Goal: Task Accomplishment & Management: Complete application form

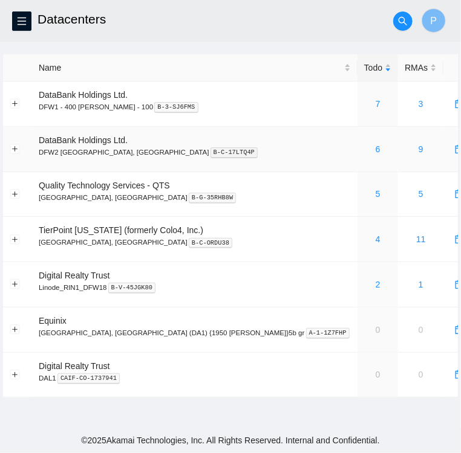
click at [364, 151] on div "6" at bounding box center [377, 149] width 27 height 13
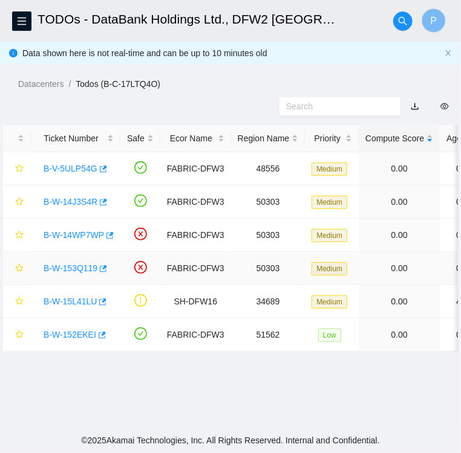
click at [184, 280] on td "FABRIC-DFW3" at bounding box center [195, 268] width 71 height 33
click at [24, 25] on icon "menu" at bounding box center [22, 21] width 8 height 8
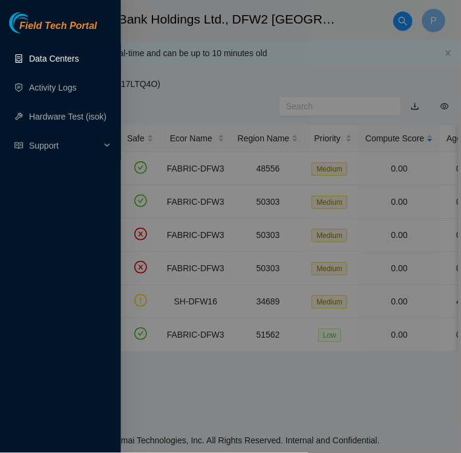
click at [50, 60] on link "Data Centers" at bounding box center [54, 59] width 50 height 10
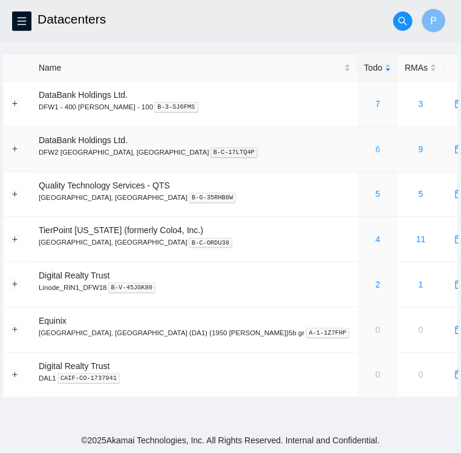
click at [375, 153] on link "6" at bounding box center [377, 149] width 5 height 10
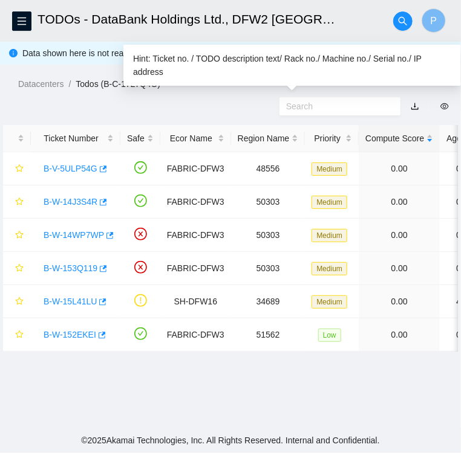
click at [338, 111] on input "text" at bounding box center [335, 106] width 98 height 13
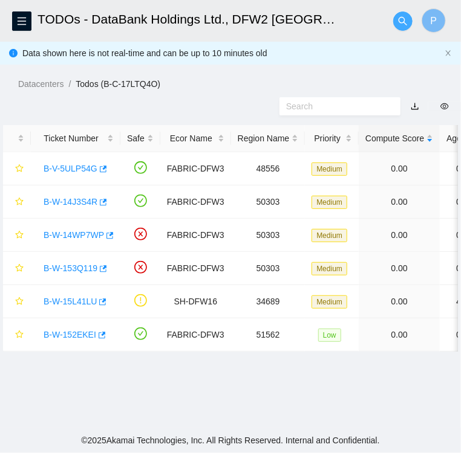
click at [404, 18] on icon "search" at bounding box center [402, 20] width 8 height 8
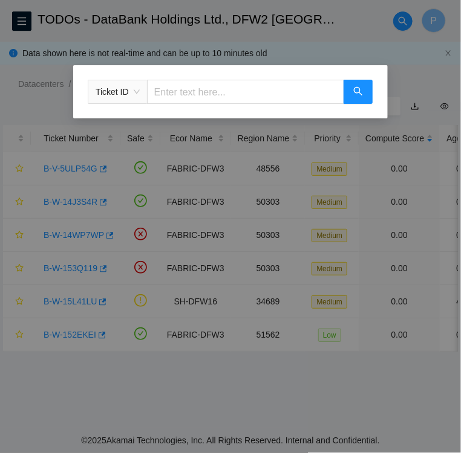
click at [136, 96] on span "Ticket ID" at bounding box center [117, 92] width 44 height 18
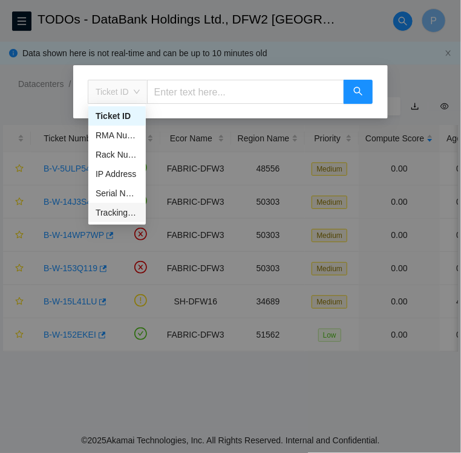
click at [121, 215] on div "Tracking Number" at bounding box center [116, 212] width 43 height 13
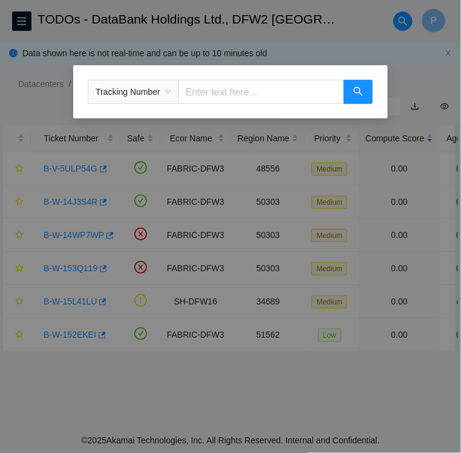
click at [208, 92] on input "text" at bounding box center [261, 92] width 166 height 24
type input "884107416653"
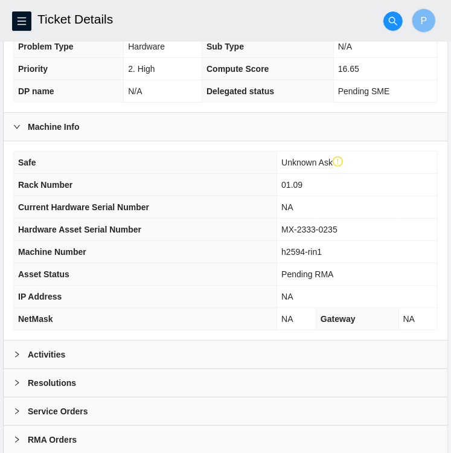
scroll to position [337, 0]
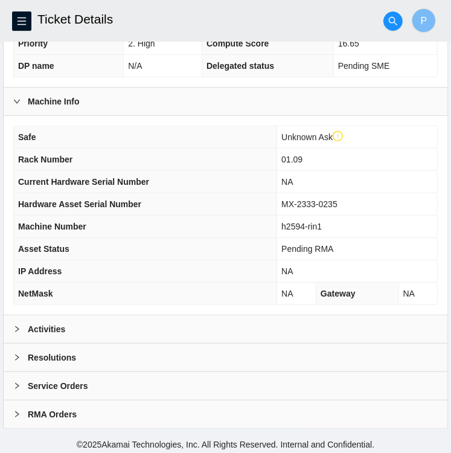
click at [16, 330] on div at bounding box center [20, 329] width 15 height 13
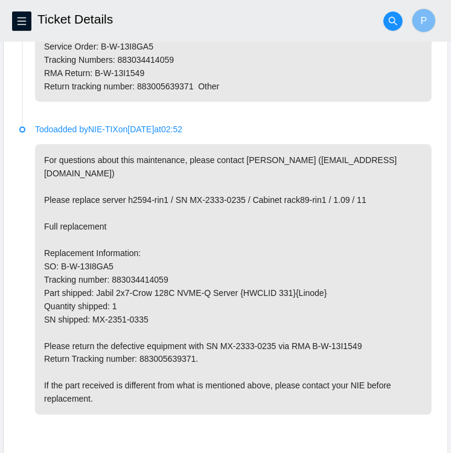
scroll to position [862, 0]
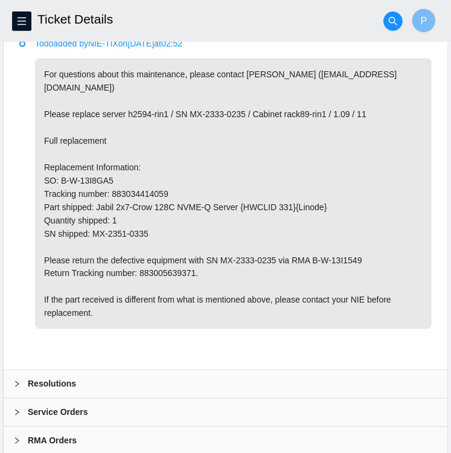
click at [15, 381] on icon "right" at bounding box center [16, 384] width 7 height 7
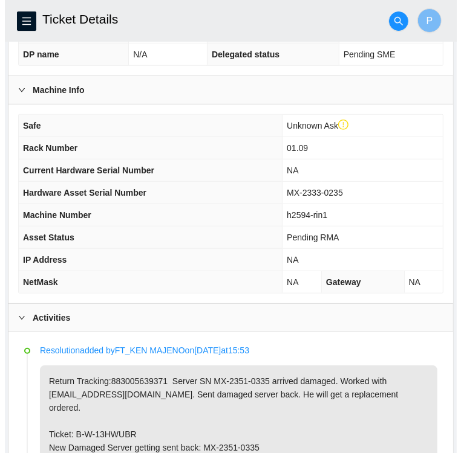
scroll to position [352, 0]
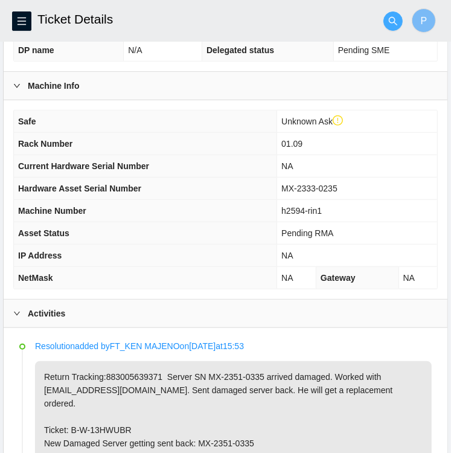
click at [393, 24] on icon "search" at bounding box center [394, 21] width 10 height 10
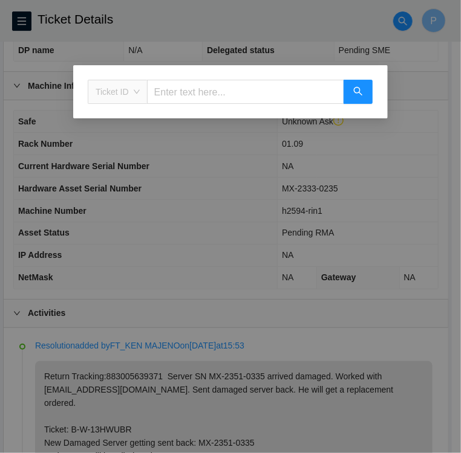
click at [140, 95] on div "Ticket ID" at bounding box center [117, 91] width 59 height 19
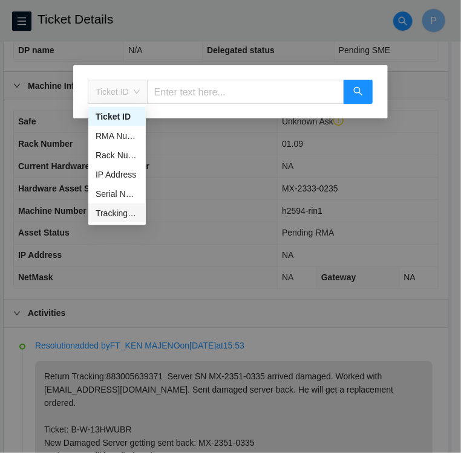
click at [121, 211] on div "Tracking Number" at bounding box center [116, 213] width 43 height 13
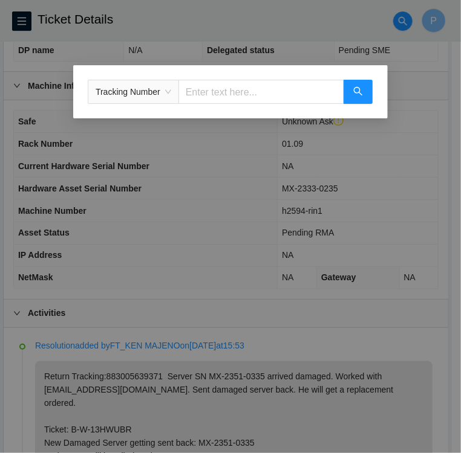
click at [244, 97] on input "text" at bounding box center [261, 92] width 166 height 24
type input "463470049070"
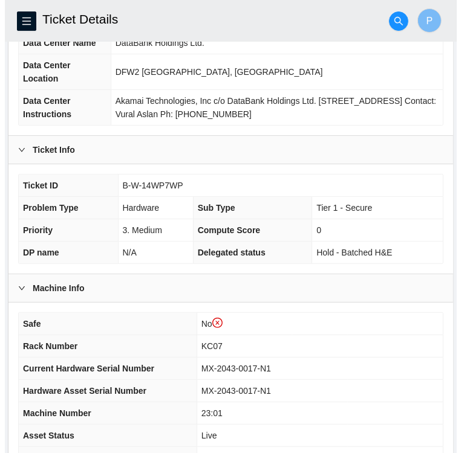
scroll to position [147, 0]
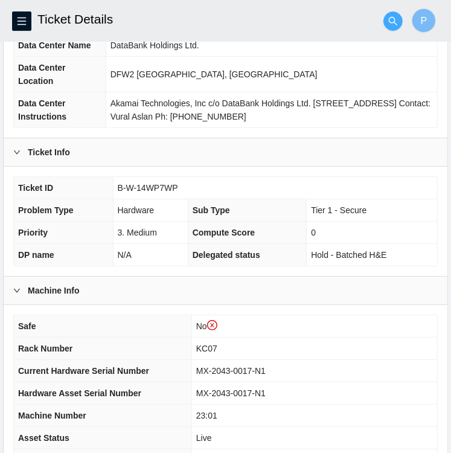
click at [392, 22] on icon "search" at bounding box center [394, 21] width 10 height 10
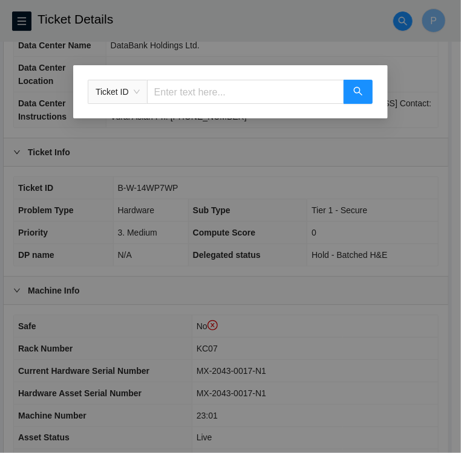
click at [215, 90] on input "text" at bounding box center [245, 92] width 197 height 24
type input "463470049037"
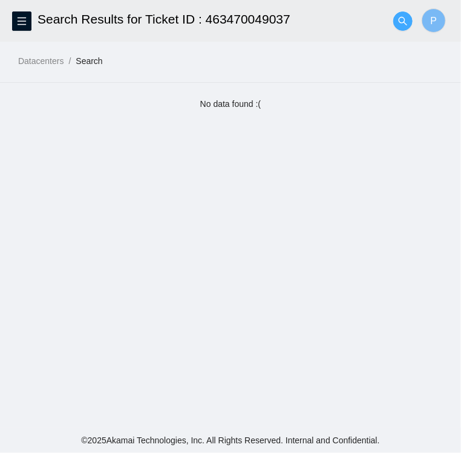
click at [403, 20] on icon "search" at bounding box center [403, 21] width 10 height 10
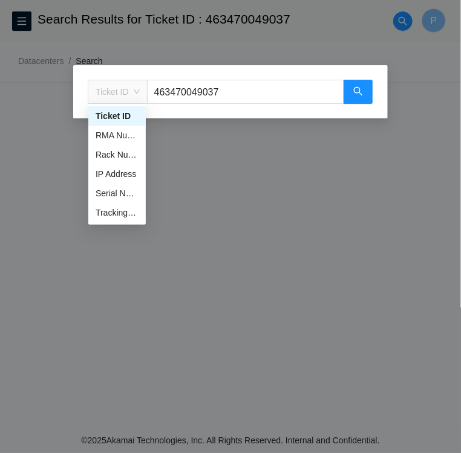
click at [133, 92] on span "Ticket ID" at bounding box center [117, 92] width 44 height 18
click at [121, 216] on div "Tracking Number" at bounding box center [116, 212] width 43 height 13
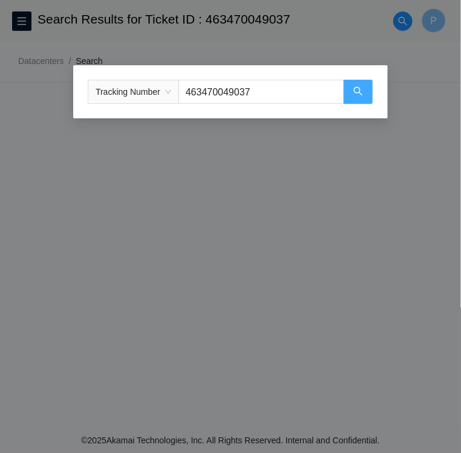
click at [362, 94] on icon "search" at bounding box center [358, 91] width 10 height 10
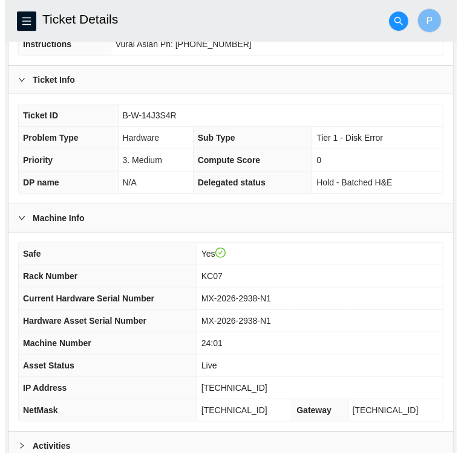
scroll to position [198, 0]
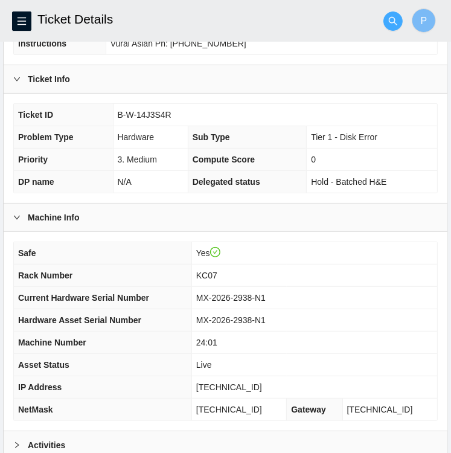
click at [389, 20] on icon "search" at bounding box center [393, 20] width 8 height 8
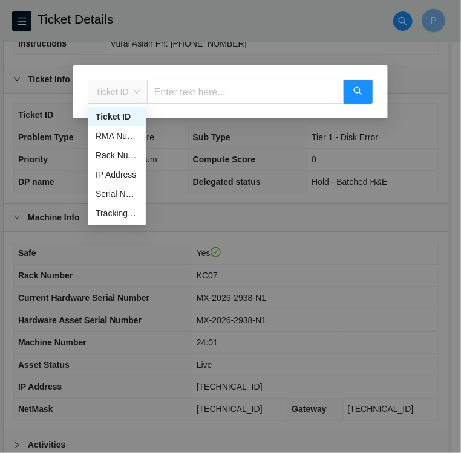
click at [132, 87] on span "Ticket ID" at bounding box center [117, 92] width 44 height 18
click at [114, 210] on div "Tracking Number" at bounding box center [116, 213] width 43 height 13
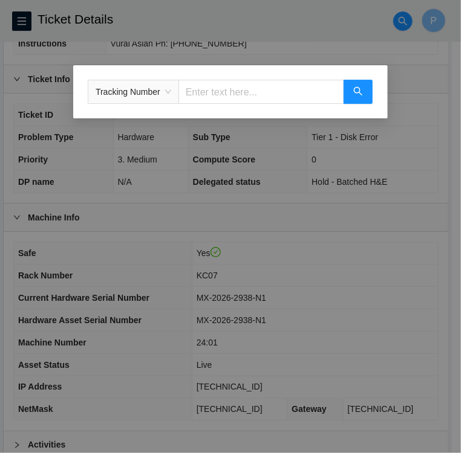
click at [200, 92] on input "text" at bounding box center [261, 92] width 166 height 24
type input "463470048979"
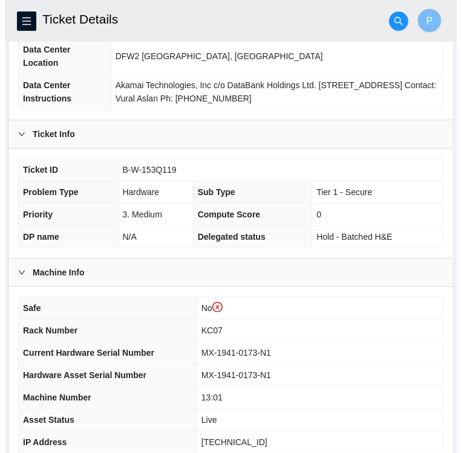
scroll to position [166, 0]
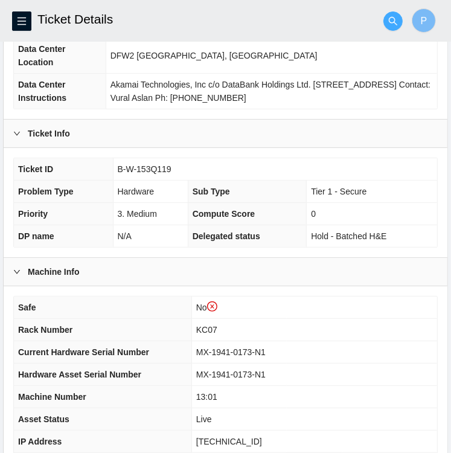
click at [391, 22] on icon "search" at bounding box center [393, 20] width 8 height 8
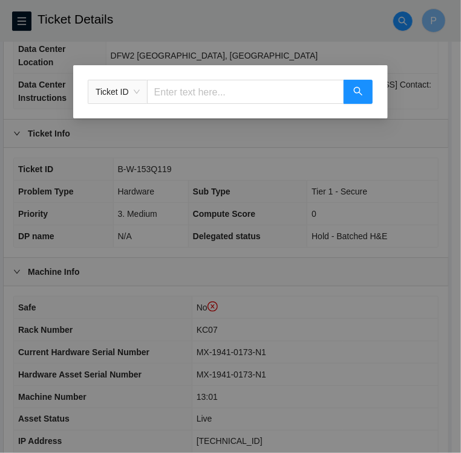
click at [135, 89] on span "Ticket ID" at bounding box center [117, 92] width 44 height 18
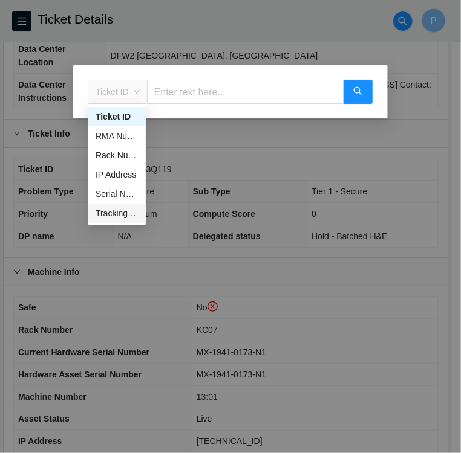
click at [126, 214] on div "Tracking Number" at bounding box center [116, 213] width 43 height 13
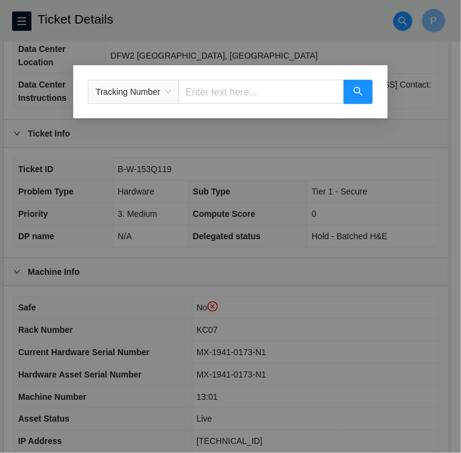
click at [224, 92] on input "text" at bounding box center [261, 92] width 166 height 24
type input "463470050648"
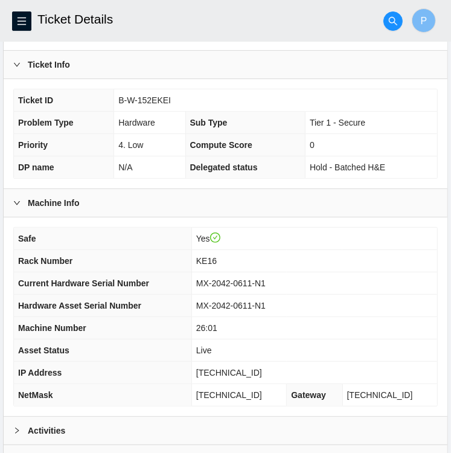
scroll to position [215, 0]
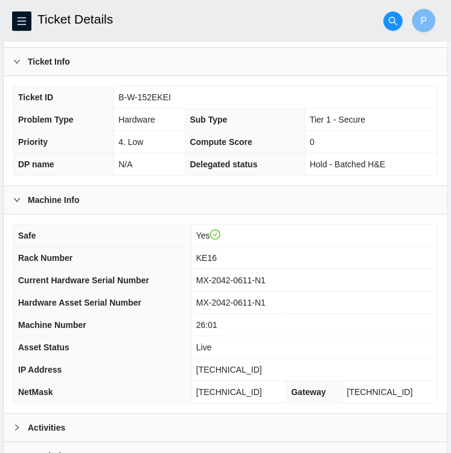
click at [245, 293] on td "MX-2042-0611-N1" at bounding box center [315, 303] width 246 height 22
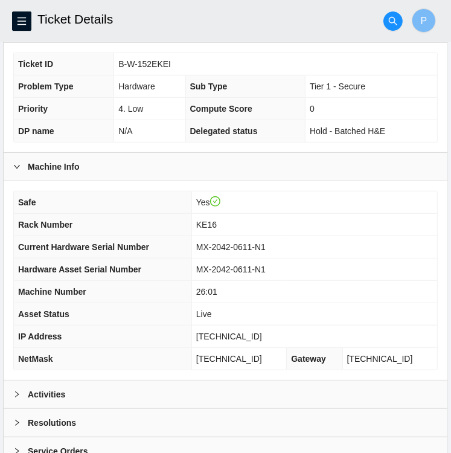
scroll to position [314, 0]
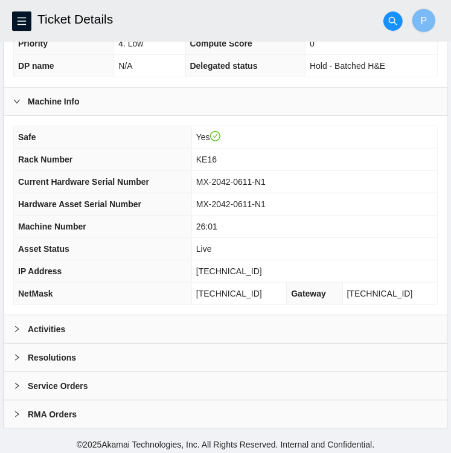
click at [16, 326] on icon "right" at bounding box center [16, 329] width 7 height 7
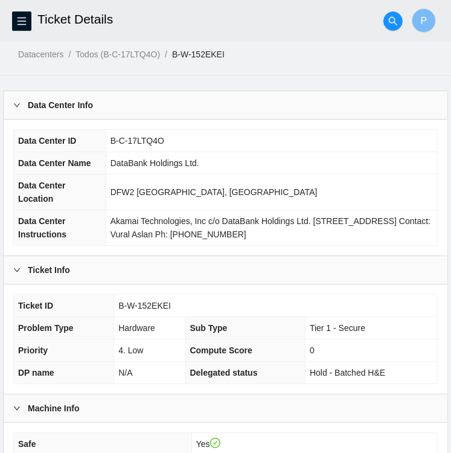
scroll to position [0, 0]
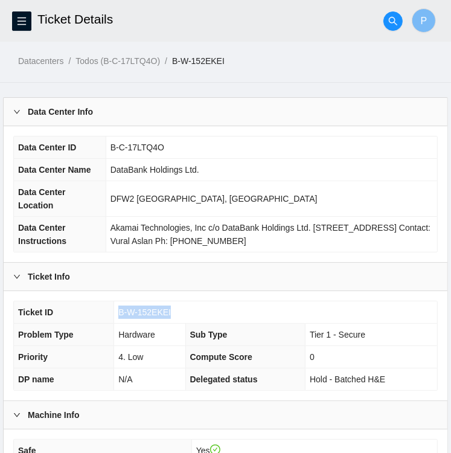
drag, startPoint x: 172, startPoint y: 310, endPoint x: 114, endPoint y: 303, distance: 58.4
click at [114, 303] on td "B-W-152EKEI" at bounding box center [275, 313] width 323 height 22
copy span "B-W-152EKEI"
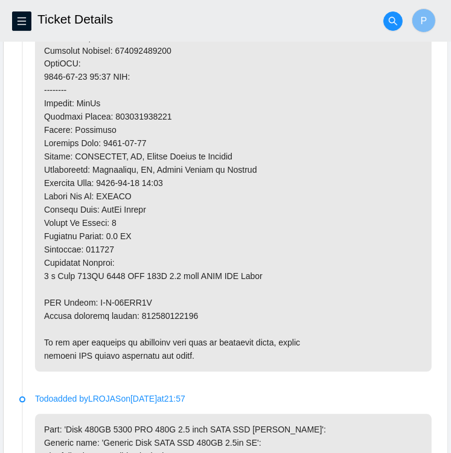
scroll to position [1069, 0]
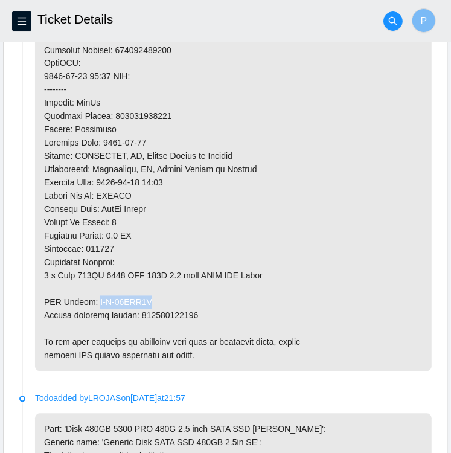
drag, startPoint x: 147, startPoint y: 296, endPoint x: 95, endPoint y: 294, distance: 52.0
copy p "B-W-15LTW7I"
drag, startPoint x: 193, startPoint y: 314, endPoint x: 137, endPoint y: 312, distance: 56.3
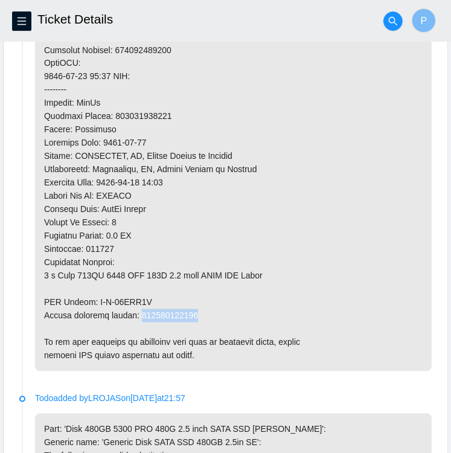
copy p "463470050659"
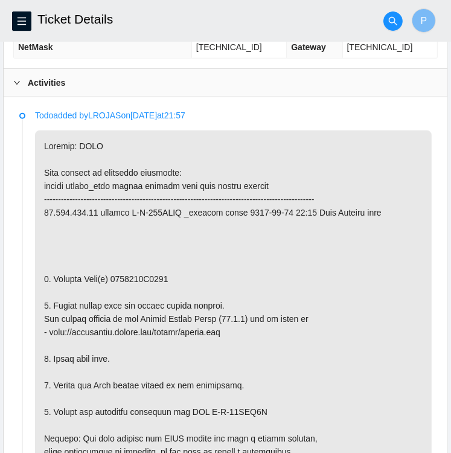
scroll to position [561, 0]
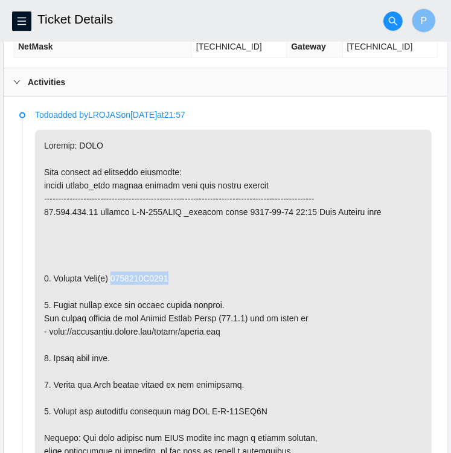
drag, startPoint x: 166, startPoint y: 274, endPoint x: 112, endPoint y: 274, distance: 53.8
copy p "2023287E7882"
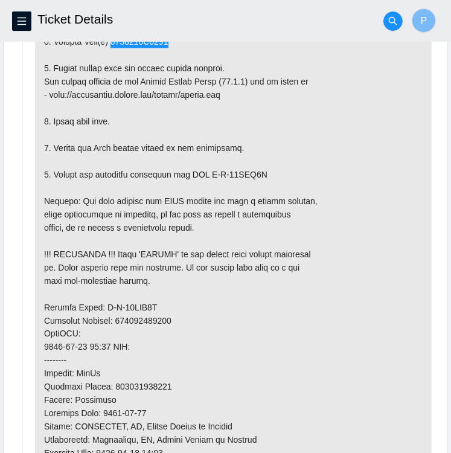
scroll to position [800, 0]
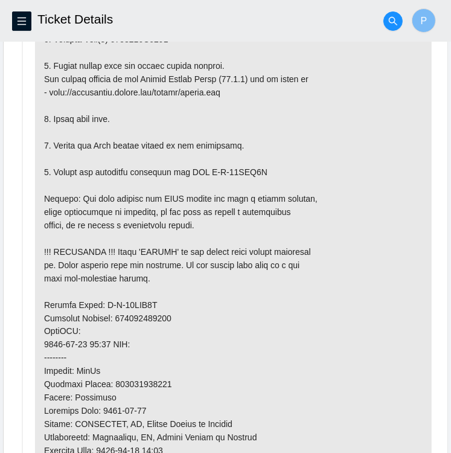
click at [174, 312] on p at bounding box center [233, 265] width 397 height 749
drag, startPoint x: 171, startPoint y: 311, endPoint x: 116, endPoint y: 314, distance: 55.1
click at [116, 314] on p at bounding box center [233, 265] width 397 height 749
copy p "463470050648"
click at [184, 288] on p at bounding box center [233, 265] width 397 height 749
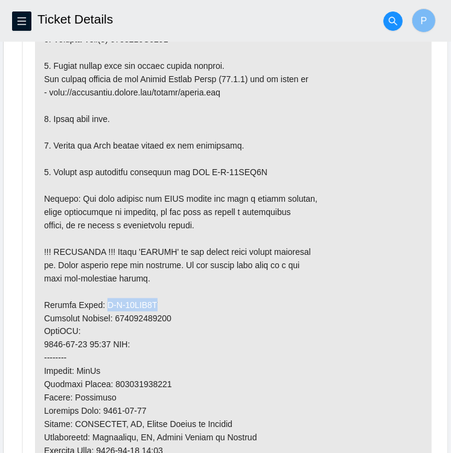
drag, startPoint x: 154, startPoint y: 302, endPoint x: 100, endPoint y: 298, distance: 53.9
click at [100, 298] on p at bounding box center [233, 265] width 397 height 749
copy p "B-W-15LTW6Y"
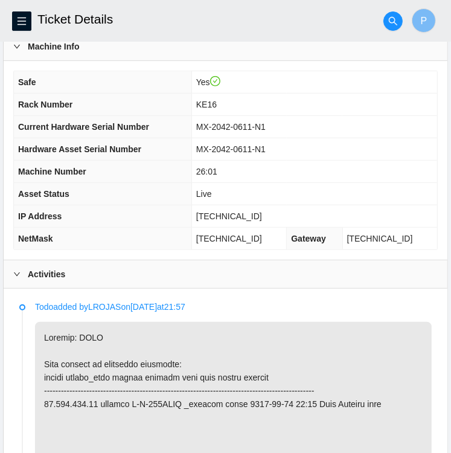
scroll to position [365, 0]
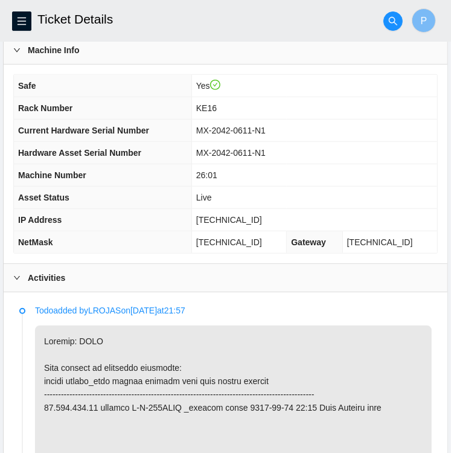
click at [334, 126] on td "MX-2042-0611-N1" at bounding box center [315, 131] width 246 height 22
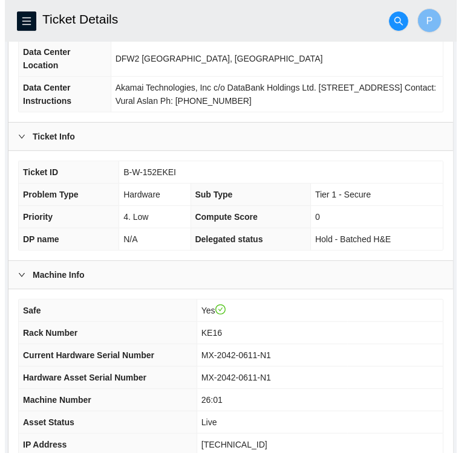
scroll to position [140, 0]
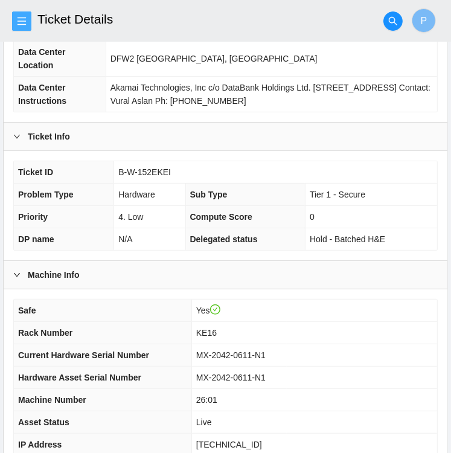
click at [25, 15] on button "button" at bounding box center [21, 20] width 19 height 19
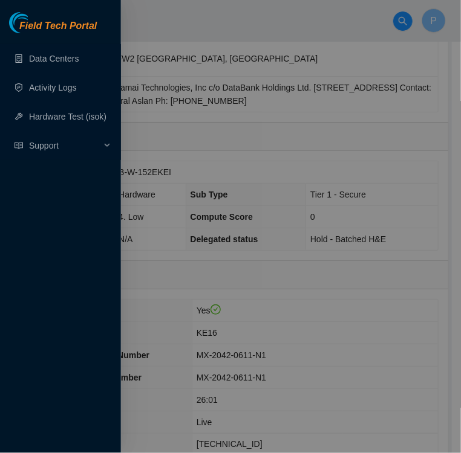
click at [220, 194] on div at bounding box center [230, 226] width 461 height 453
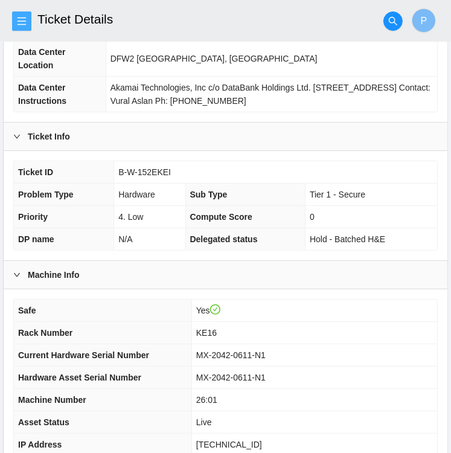
click at [21, 16] on icon "menu" at bounding box center [22, 21] width 10 height 10
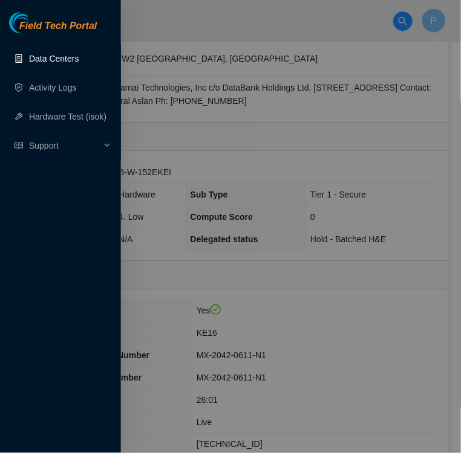
click at [47, 59] on link "Data Centers" at bounding box center [54, 59] width 50 height 10
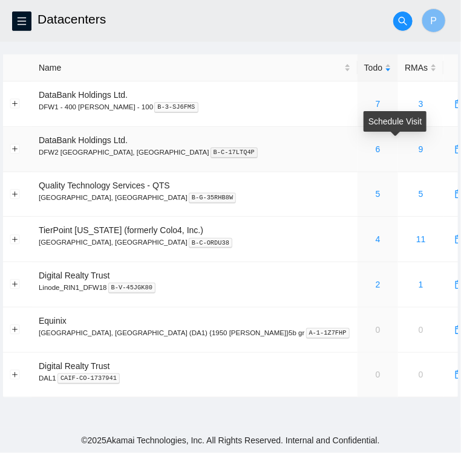
click at [455, 149] on icon "calendar" at bounding box center [460, 149] width 10 height 10
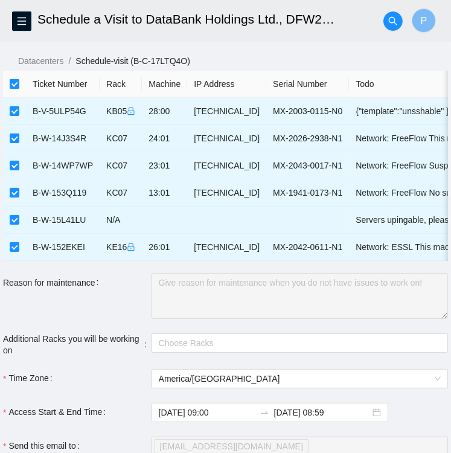
click at [13, 82] on input "checkbox" at bounding box center [15, 84] width 10 height 10
checkbox input "false"
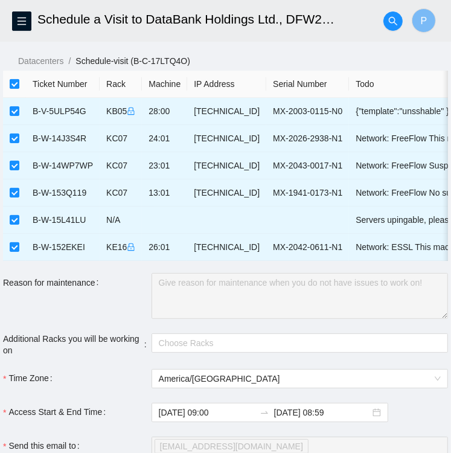
checkbox input "false"
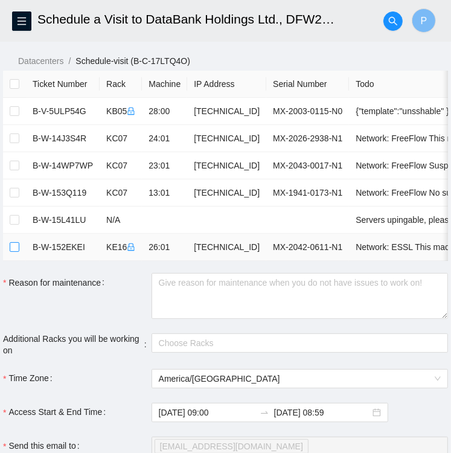
click at [12, 249] on input "checkbox" at bounding box center [15, 247] width 10 height 10
checkbox input "true"
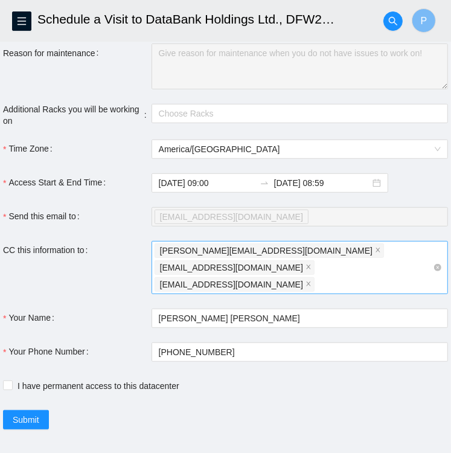
scroll to position [236, 0]
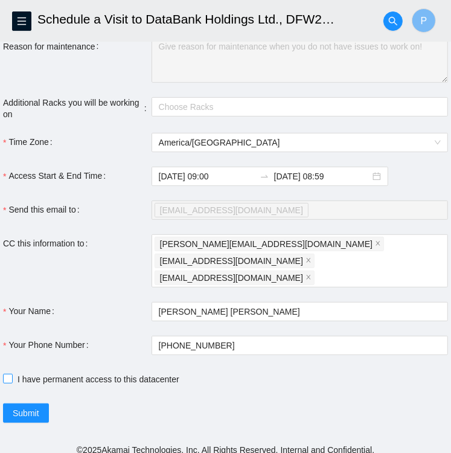
click at [7, 374] on input "I have permanent access to this datacenter" at bounding box center [7, 378] width 8 height 8
checkbox input "true"
click at [27, 407] on span "Submit" at bounding box center [26, 413] width 27 height 13
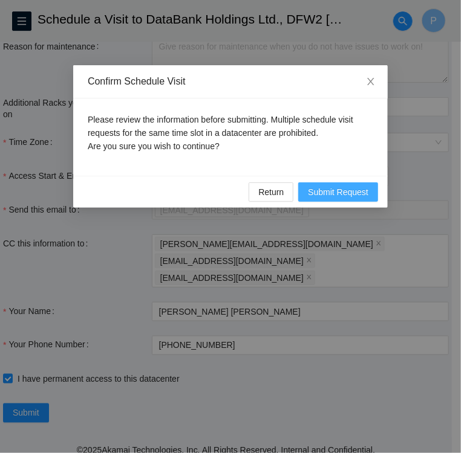
click at [351, 194] on span "Submit Request" at bounding box center [338, 192] width 60 height 13
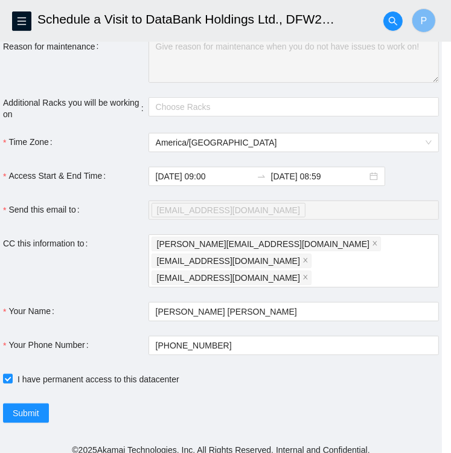
type input "2025-09-09 09:02"
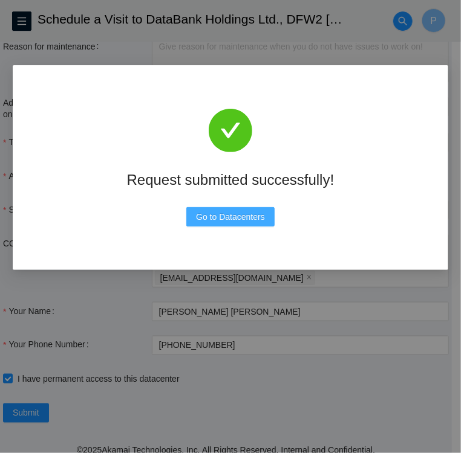
click at [244, 218] on span "Go to Datacenters" at bounding box center [230, 216] width 69 height 13
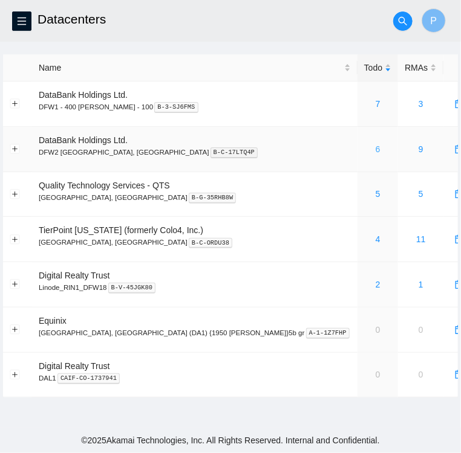
click at [375, 152] on link "6" at bounding box center [377, 149] width 5 height 10
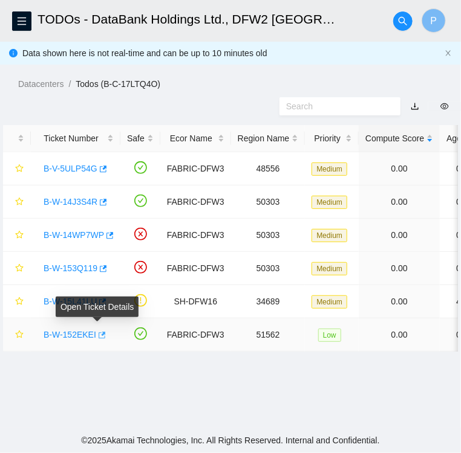
click at [100, 339] on span "button" at bounding box center [101, 336] width 8 height 10
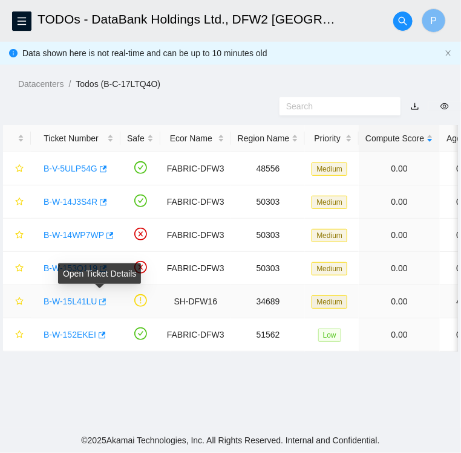
click at [99, 301] on icon "button" at bounding box center [101, 302] width 8 height 8
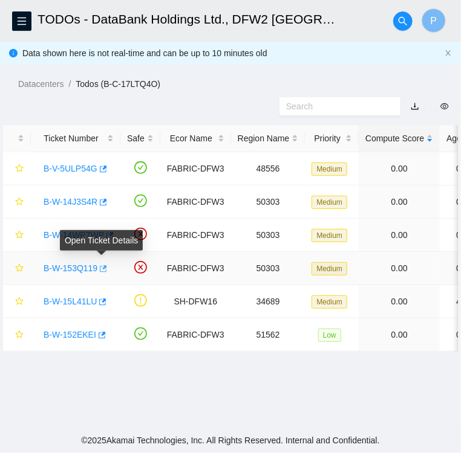
click at [102, 266] on icon "button" at bounding box center [102, 269] width 8 height 8
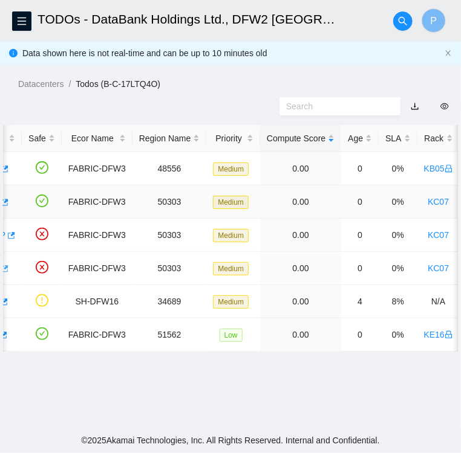
scroll to position [0, 99]
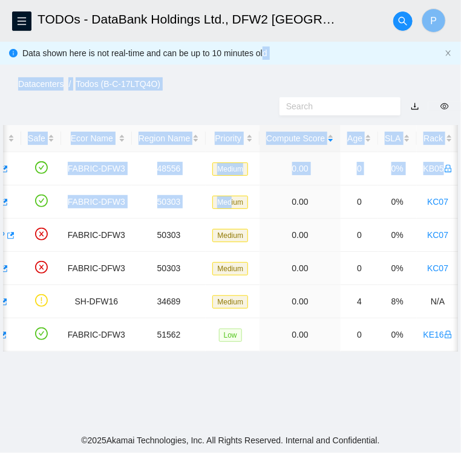
drag, startPoint x: 222, startPoint y: 207, endPoint x: 273, endPoint y: -65, distance: 276.8
click at [273, 0] on html "FTP Data Centers Activity Logs Hardware Test (isok) Support TODOs - DataBank Ho…" at bounding box center [230, 226] width 461 height 453
copy main "Datacenters / Todos (B-C-17LTQ4O) / Ticket Number Safe Ecor Name Region Name Pr…"
drag, startPoint x: 262, startPoint y: 182, endPoint x: 254, endPoint y: 118, distance: 64.0
click at [254, 118] on div at bounding box center [230, 106] width 461 height 31
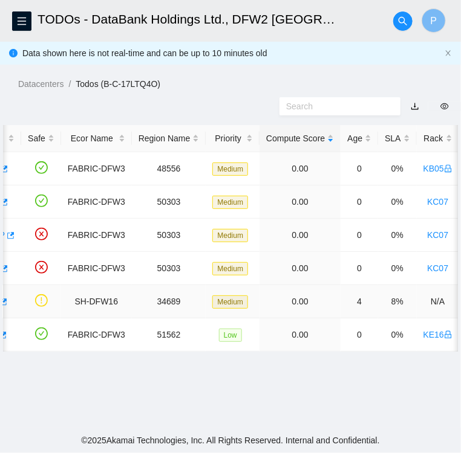
click at [261, 314] on td "0.00" at bounding box center [299, 301] width 81 height 33
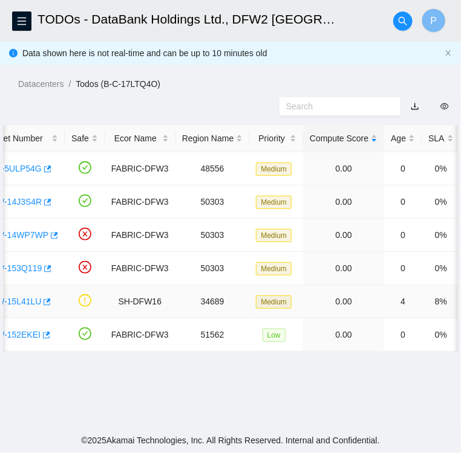
scroll to position [0, 54]
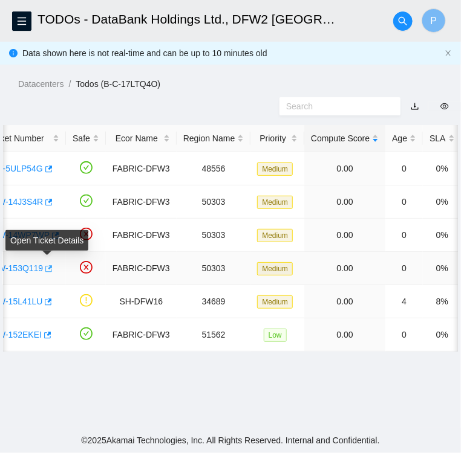
click at [50, 273] on span "button" at bounding box center [48, 270] width 8 height 10
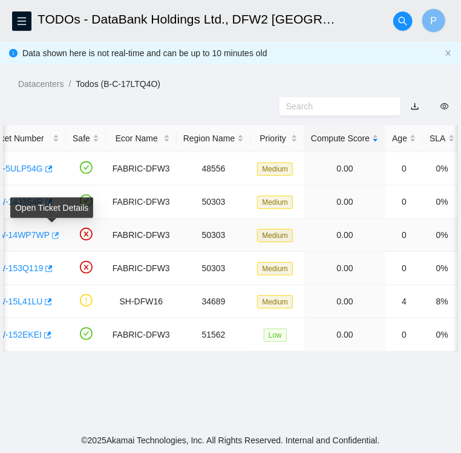
click at [54, 236] on icon "button" at bounding box center [54, 235] width 8 height 8
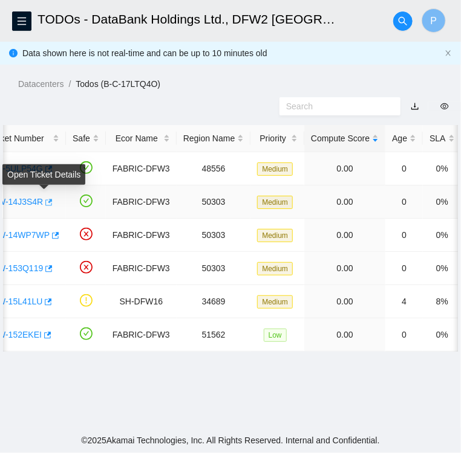
click at [44, 203] on icon "button" at bounding box center [48, 202] width 8 height 8
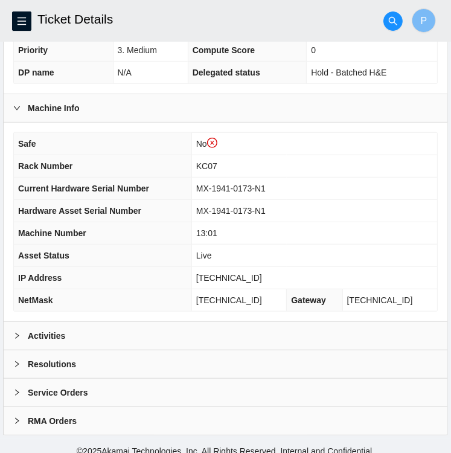
scroll to position [337, 0]
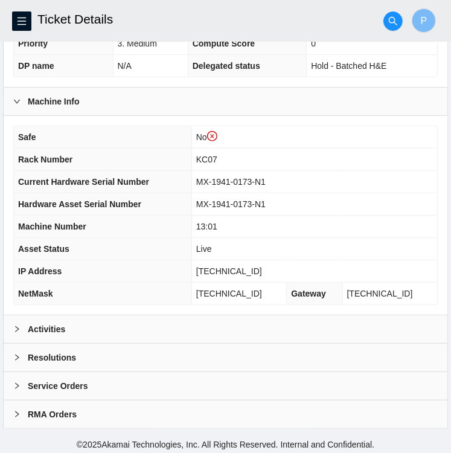
click at [17, 328] on icon "right" at bounding box center [16, 329] width 7 height 7
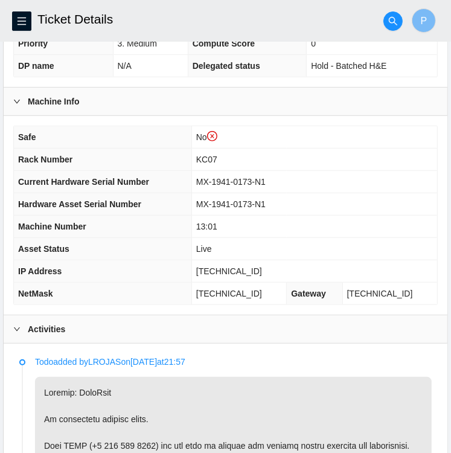
click at [355, 175] on td "MX-1941-0173-N1" at bounding box center [315, 182] width 246 height 22
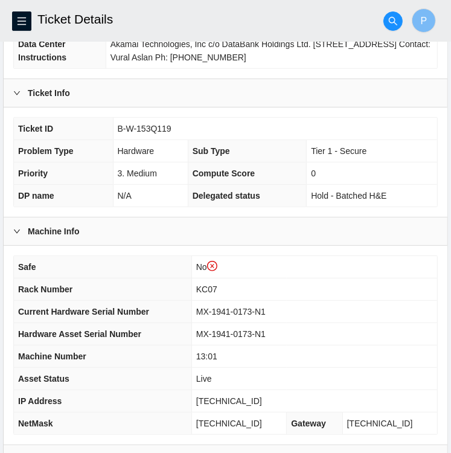
scroll to position [205, 0]
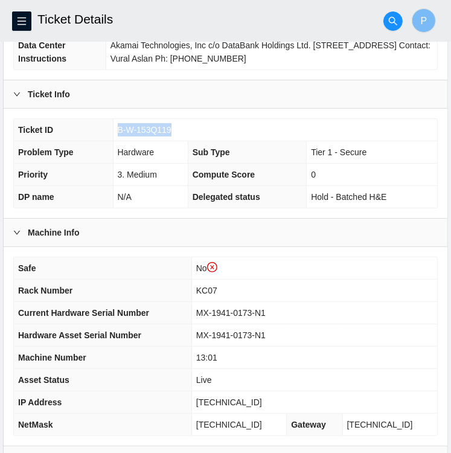
drag, startPoint x: 169, startPoint y: 124, endPoint x: 104, endPoint y: 119, distance: 64.9
click at [104, 119] on tr "Ticket ID B-W-153Q119" at bounding box center [226, 130] width 424 height 22
copy tr "B-W-153Q119"
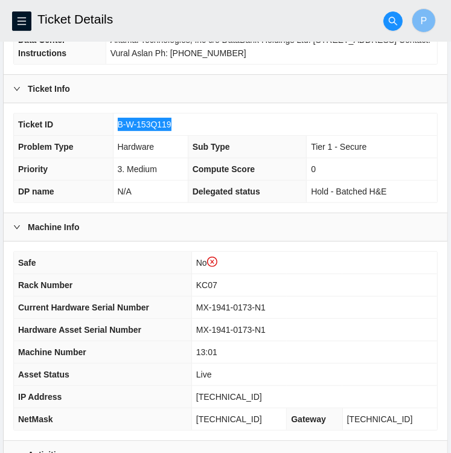
scroll to position [208, 0]
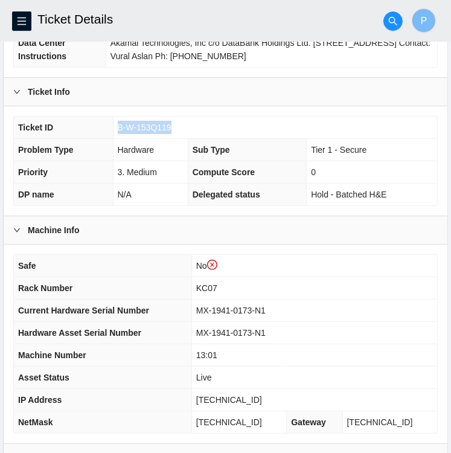
click at [147, 125] on span "B-W-153Q119" at bounding box center [145, 128] width 54 height 10
drag, startPoint x: 169, startPoint y: 124, endPoint x: 117, endPoint y: 120, distance: 52.7
click at [118, 123] on span "B-W-153Q119" at bounding box center [145, 128] width 54 height 10
copy span "B-W-153Q119"
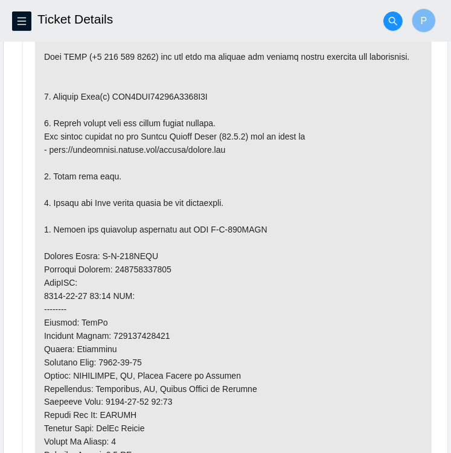
scroll to position [726, 0]
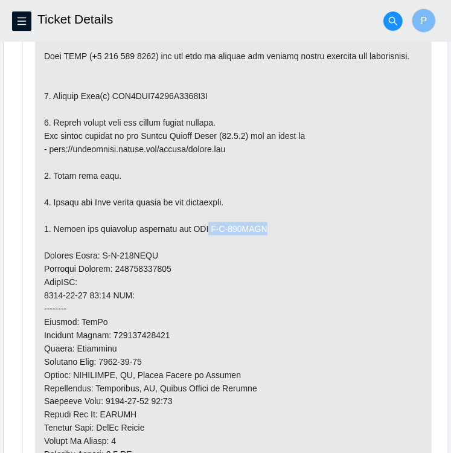
drag, startPoint x: 204, startPoint y: 224, endPoint x: 264, endPoint y: 225, distance: 59.8
click at [264, 225] on p at bounding box center [233, 288] width 397 height 603
copy p "B-W-157FTOY"
click at [154, 250] on p at bounding box center [233, 288] width 397 height 603
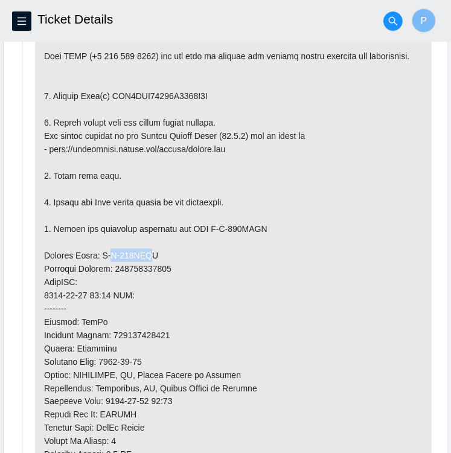
drag, startPoint x: 154, startPoint y: 250, endPoint x: 107, endPoint y: 251, distance: 47.2
click at [107, 251] on p at bounding box center [233, 288] width 397 height 603
drag, startPoint x: 107, startPoint y: 251, endPoint x: 154, endPoint y: 250, distance: 46.6
click at [154, 250] on p at bounding box center [233, 288] width 397 height 603
drag, startPoint x: 154, startPoint y: 250, endPoint x: 99, endPoint y: 252, distance: 55.1
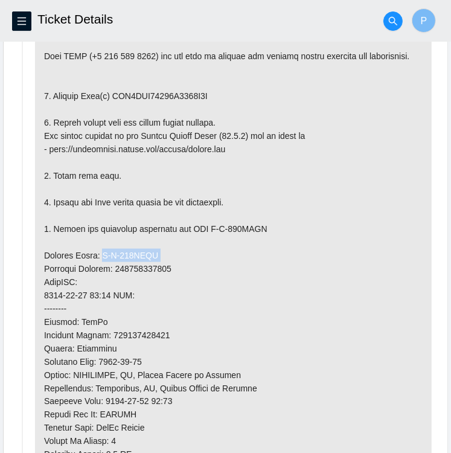
click at [99, 252] on p at bounding box center [233, 288] width 397 height 603
copy p "B-W-157FTOP"
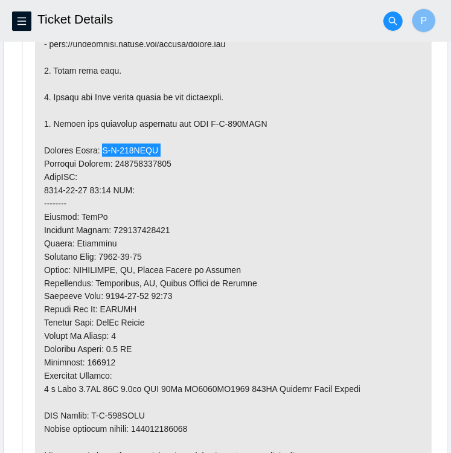
scroll to position [833, 0]
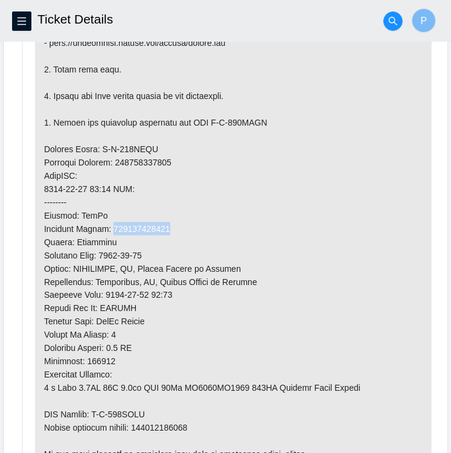
drag, startPoint x: 168, startPoint y: 225, endPoint x: 114, endPoint y: 221, distance: 54.6
click at [114, 221] on p at bounding box center [233, 182] width 397 height 603
copy p "463470048979"
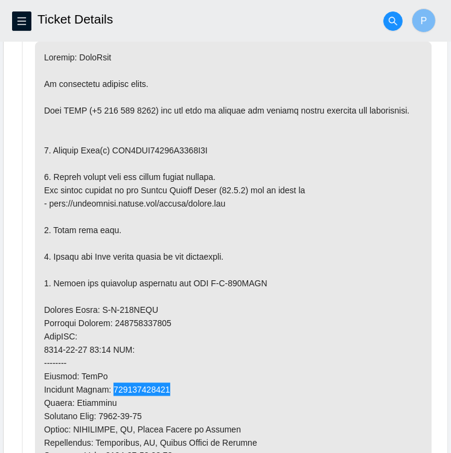
scroll to position [672, 0]
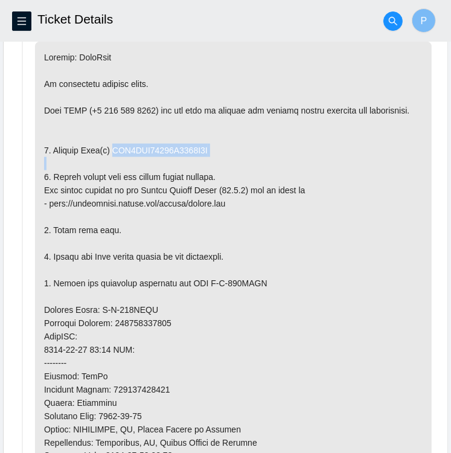
drag, startPoint x: 210, startPoint y: 154, endPoint x: 114, endPoint y: 146, distance: 96.4
click at [114, 146] on p at bounding box center [233, 343] width 397 height 603
copy p "WFK4LEJ00000C0097D3L"
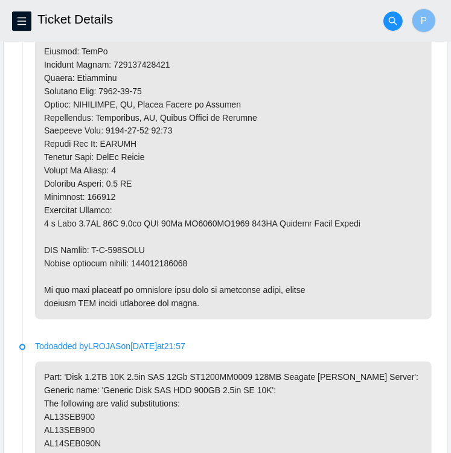
scroll to position [997, 0]
click at [198, 268] on p at bounding box center [233, 18] width 397 height 603
drag, startPoint x: 198, startPoint y: 268, endPoint x: 190, endPoint y: 257, distance: 13.9
click at [190, 257] on p at bounding box center [233, 18] width 397 height 603
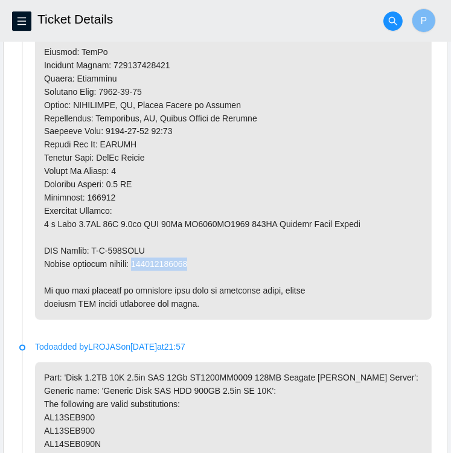
drag, startPoint x: 190, startPoint y: 257, endPoint x: 138, endPoint y: 256, distance: 52.0
click at [138, 256] on p at bounding box center [233, 18] width 397 height 603
copy p "463470048980"
click at [311, 155] on p at bounding box center [233, 18] width 397 height 603
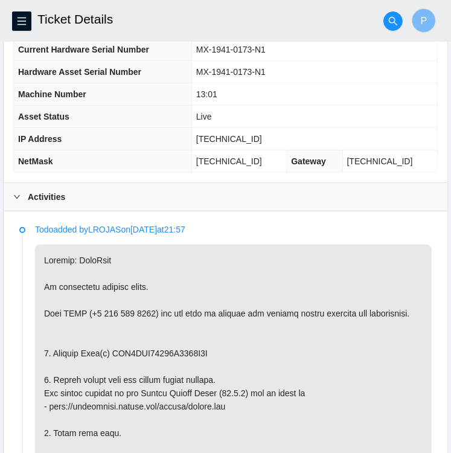
scroll to position [470, 0]
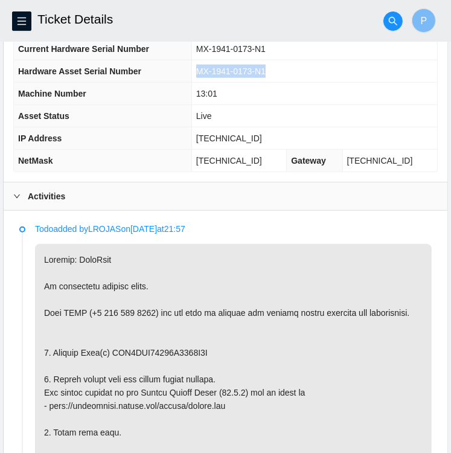
drag, startPoint x: 206, startPoint y: 68, endPoint x: 283, endPoint y: 77, distance: 77.3
click at [283, 77] on td "MX-1941-0173-N1" at bounding box center [315, 71] width 246 height 22
copy span "MX-1941-0173-N1"
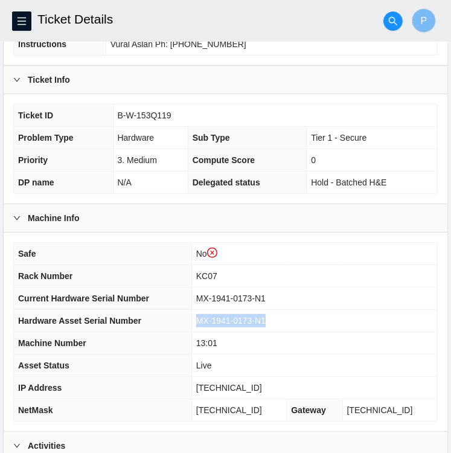
scroll to position [254, 0]
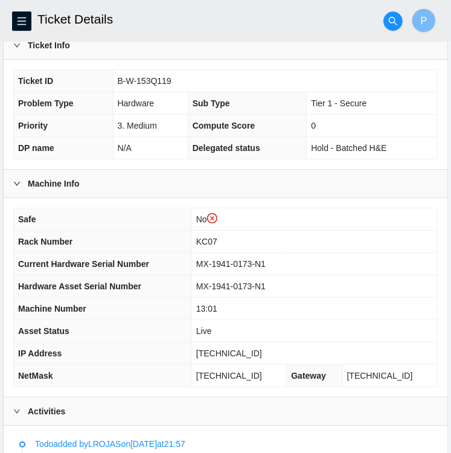
click at [354, 219] on td "No" at bounding box center [315, 220] width 246 height 22
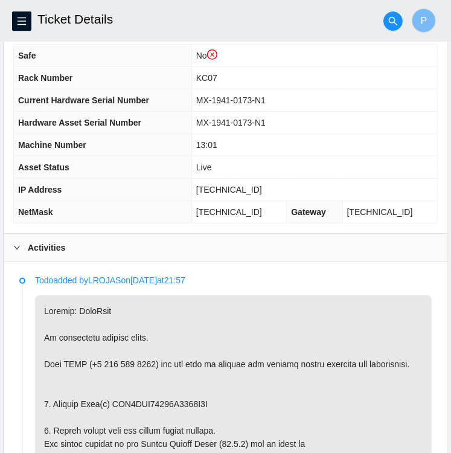
scroll to position [419, 0]
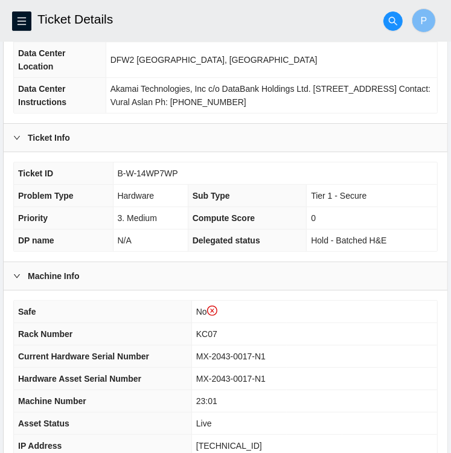
scroll to position [162, 0]
drag, startPoint x: 174, startPoint y: 170, endPoint x: 114, endPoint y: 165, distance: 60.6
click at [114, 165] on td "B-W-14WP7WP" at bounding box center [275, 174] width 325 height 22
copy span "B-W-14WP7WP"
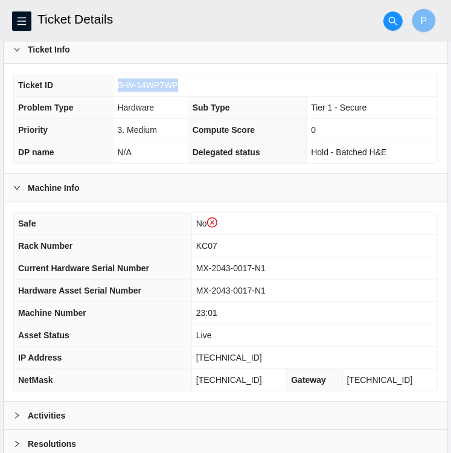
scroll to position [251, 0]
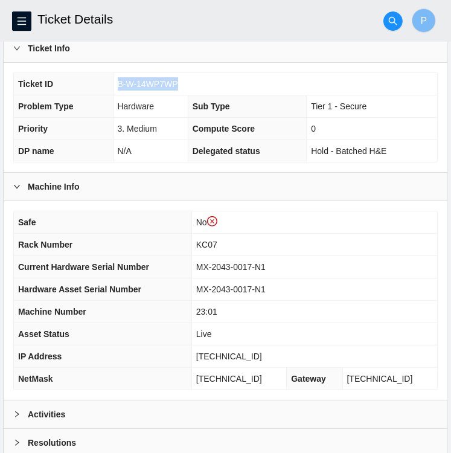
copy span "B-W-14WP7WP"
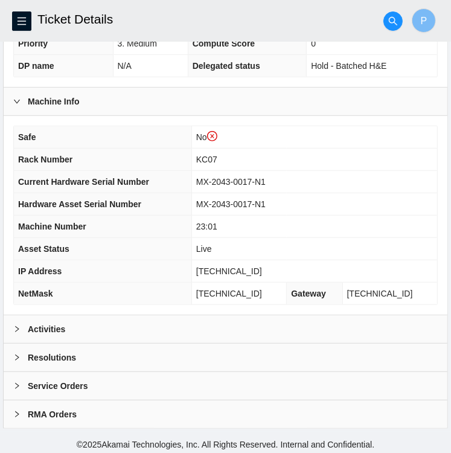
click at [51, 327] on b "Activities" at bounding box center [46, 329] width 37 height 13
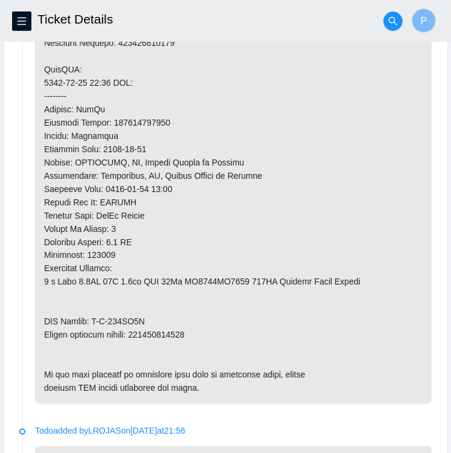
scroll to position [878, 0]
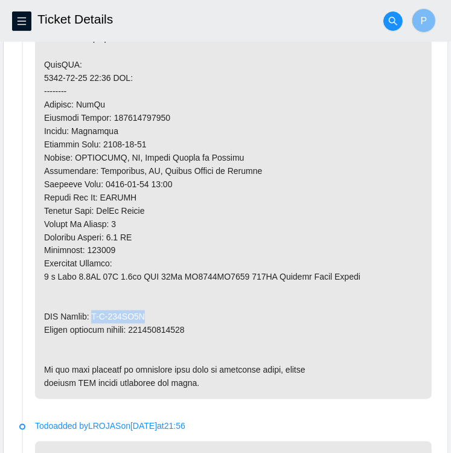
drag, startPoint x: 150, startPoint y: 313, endPoint x: 94, endPoint y: 309, distance: 56.4
click at [94, 309] on p at bounding box center [233, 117] width 397 height 563
copy p "B-W-153UN7U"
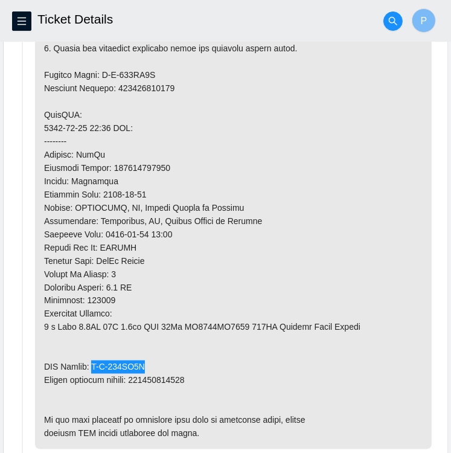
scroll to position [824, 0]
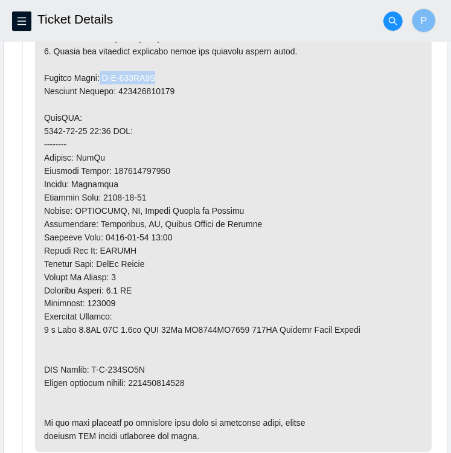
drag, startPoint x: 152, startPoint y: 72, endPoint x: 95, endPoint y: 71, distance: 56.8
click at [95, 71] on p at bounding box center [233, 170] width 397 height 563
copy p "B-W-153UN7L"
drag, startPoint x: 165, startPoint y: 166, endPoint x: 112, endPoint y: 163, distance: 52.7
click at [112, 163] on p at bounding box center [233, 170] width 397 height 563
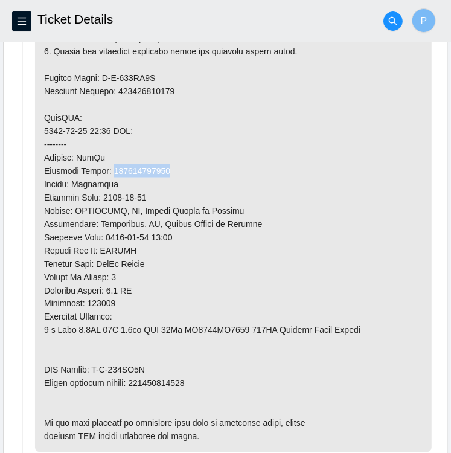
copy p "463470049070"
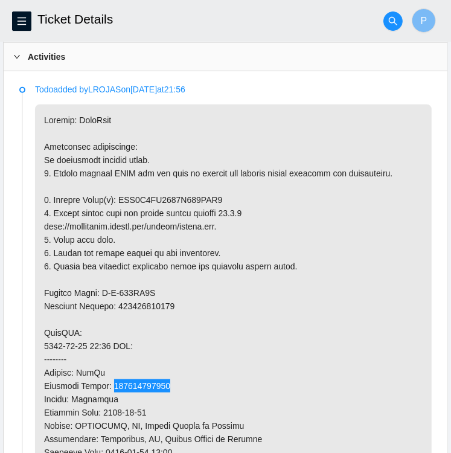
scroll to position [608, 0]
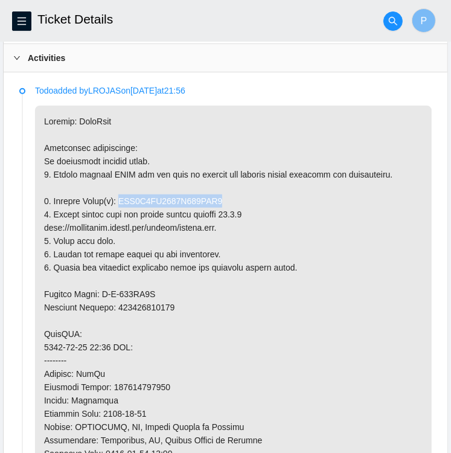
drag, startPoint x: 117, startPoint y: 194, endPoint x: 224, endPoint y: 204, distance: 107.4
click at [224, 204] on p at bounding box center [233, 387] width 397 height 563
copy p "WFK6M2BN0000C029MMP5"
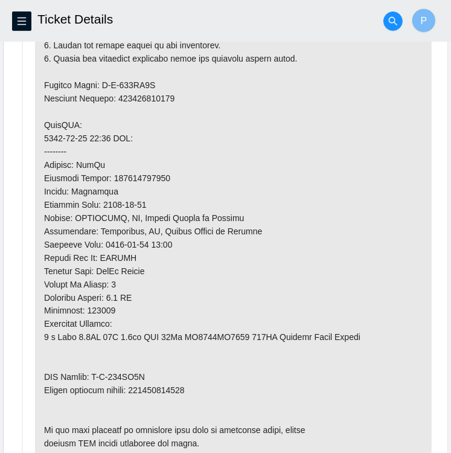
scroll to position [818, 0]
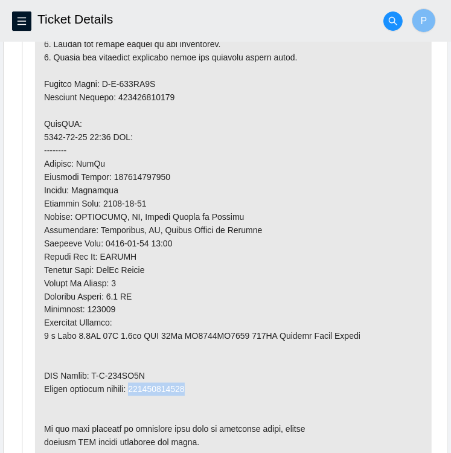
drag, startPoint x: 193, startPoint y: 383, endPoint x: 137, endPoint y: 385, distance: 56.9
click at [137, 385] on p at bounding box center [233, 176] width 397 height 563
copy p "463470049081"
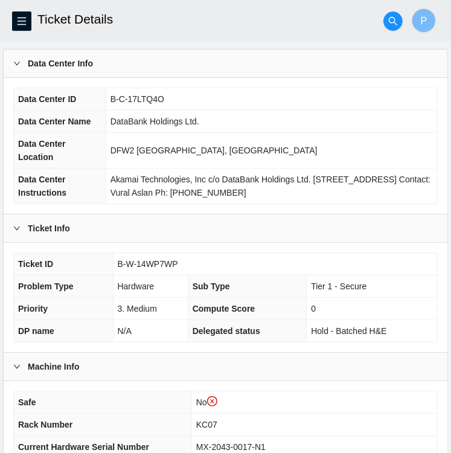
scroll to position [71, 0]
drag, startPoint x: 155, startPoint y: 95, endPoint x: 106, endPoint y: 93, distance: 49.0
click at [111, 94] on span "B-C-17LTQ4O" at bounding box center [138, 99] width 54 height 10
copy span "B-C-17LTQ4O"
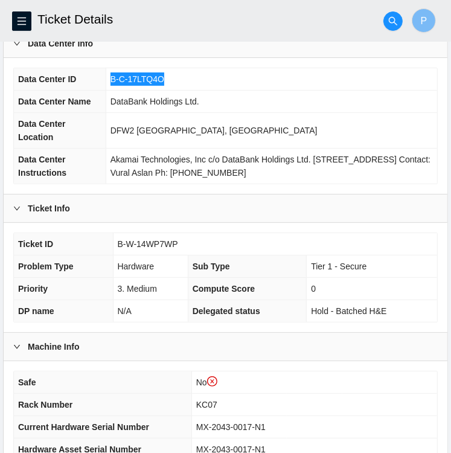
scroll to position [92, 0]
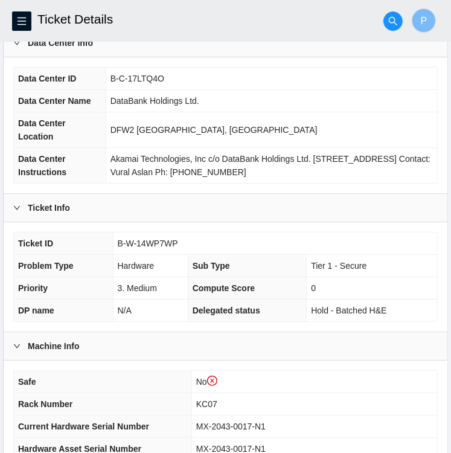
click at [182, 240] on td "B-W-14WP7WP" at bounding box center [275, 244] width 325 height 22
drag, startPoint x: 175, startPoint y: 241, endPoint x: 118, endPoint y: 230, distance: 57.3
click at [118, 230] on div "Ticket ID B-W-14WP7WP Problem Type Hardware Sub Type Tier 1 - Secure Priority 3…" at bounding box center [226, 276] width 444 height 109
copy tbody "Ticket ID B-W-14WP7WP"
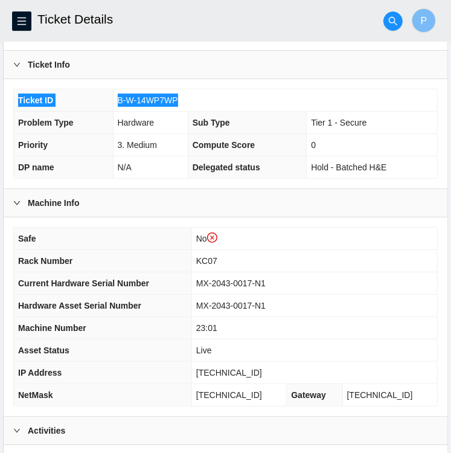
scroll to position [233, 0]
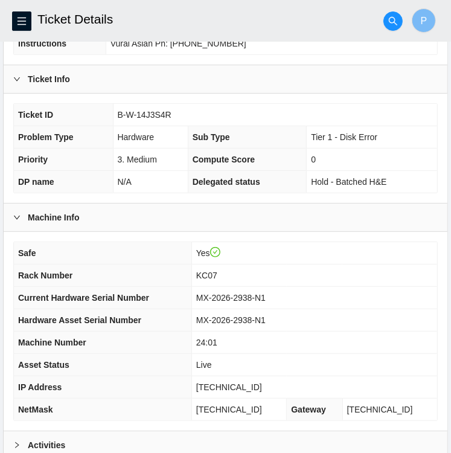
scroll to position [198, 0]
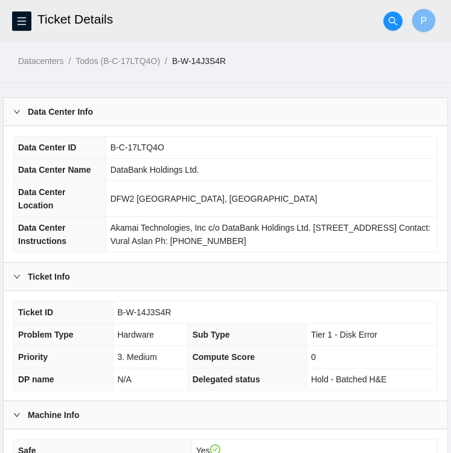
click at [156, 144] on span "B-C-17LTQ4O" at bounding box center [138, 148] width 54 height 10
drag, startPoint x: 174, startPoint y: 312, endPoint x: 117, endPoint y: 305, distance: 57.3
click at [117, 305] on td "B-W-14J3S4R" at bounding box center [275, 313] width 325 height 22
copy span "B-W-14J3S4R"
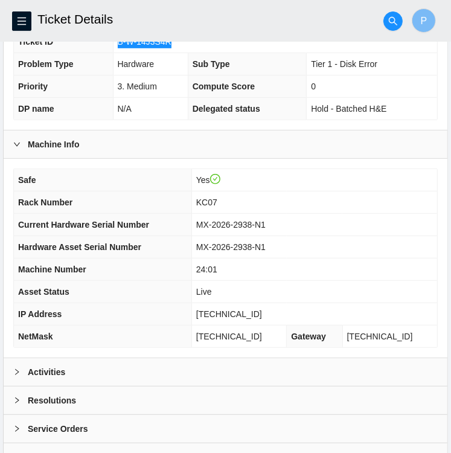
scroll to position [314, 0]
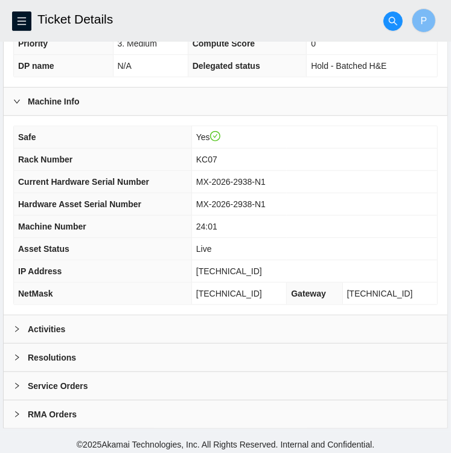
click at [15, 326] on icon "right" at bounding box center [16, 329] width 7 height 7
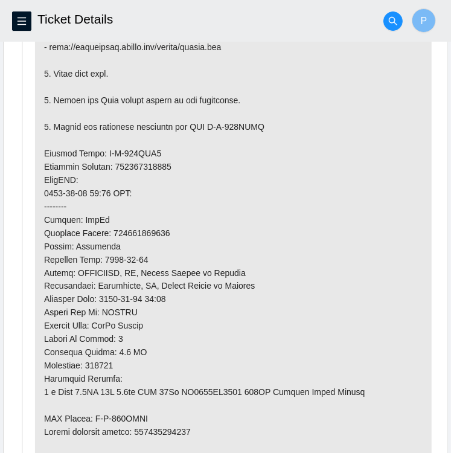
scroll to position [845, 0]
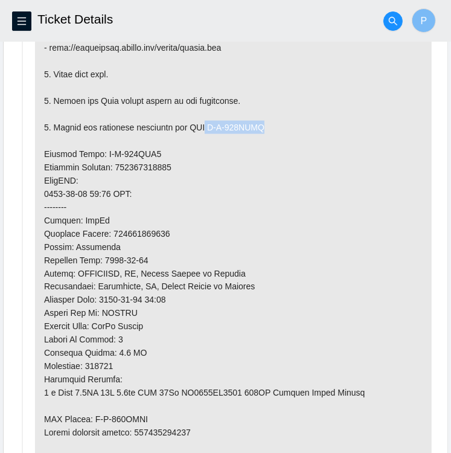
drag, startPoint x: 261, startPoint y: 123, endPoint x: 202, endPoint y: 124, distance: 58.6
click at [202, 124] on p at bounding box center [233, 167] width 397 height 643
copy p "B-W-155AFMI"
click at [167, 146] on p at bounding box center [233, 167] width 397 height 643
click at [157, 149] on p at bounding box center [233, 167] width 397 height 643
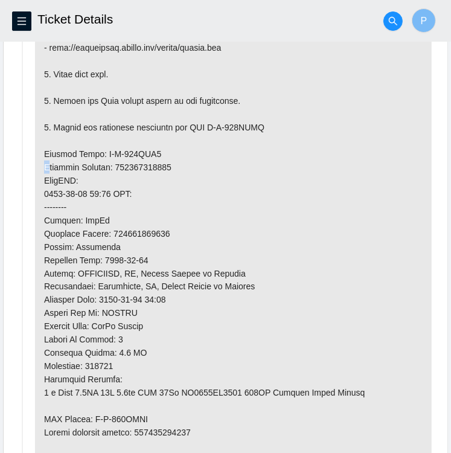
click at [157, 149] on p at bounding box center [233, 167] width 397 height 643
drag, startPoint x: 157, startPoint y: 149, endPoint x: 99, endPoint y: 150, distance: 58.0
click at [99, 150] on p at bounding box center [233, 167] width 397 height 643
copy p "B-W-155AFM9"
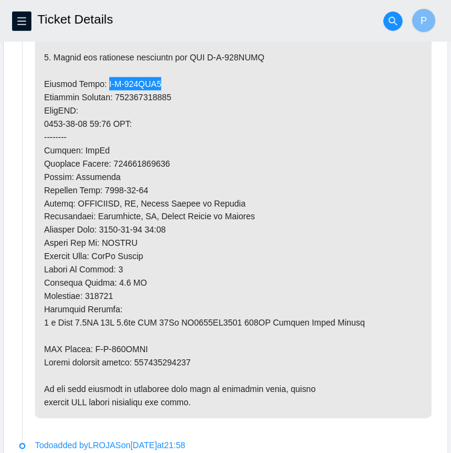
scroll to position [918, 0]
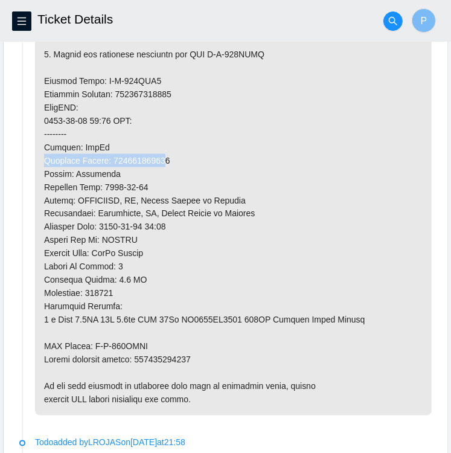
drag, startPoint x: 164, startPoint y: 155, endPoint x: 126, endPoint y: 150, distance: 39.1
click at [126, 150] on p at bounding box center [233, 94] width 397 height 643
drag, startPoint x: 126, startPoint y: 150, endPoint x: 210, endPoint y: 152, distance: 84.6
click at [210, 152] on p at bounding box center [233, 94] width 397 height 643
drag, startPoint x: 168, startPoint y: 154, endPoint x: 112, endPoint y: 154, distance: 55.6
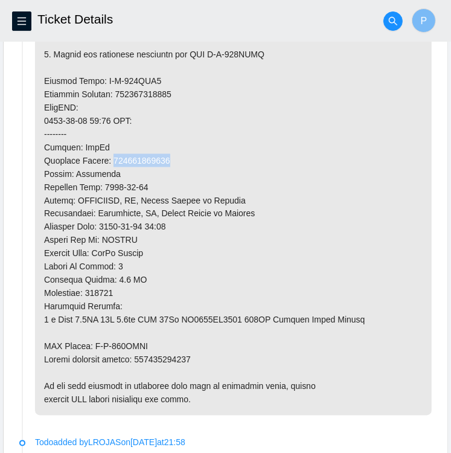
click at [112, 154] on p at bounding box center [233, 94] width 397 height 643
copy p "463470049037"
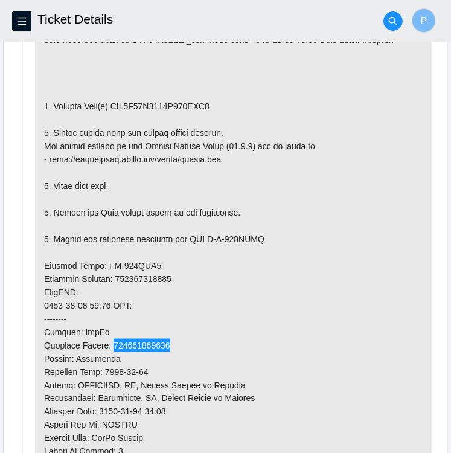
scroll to position [733, 0]
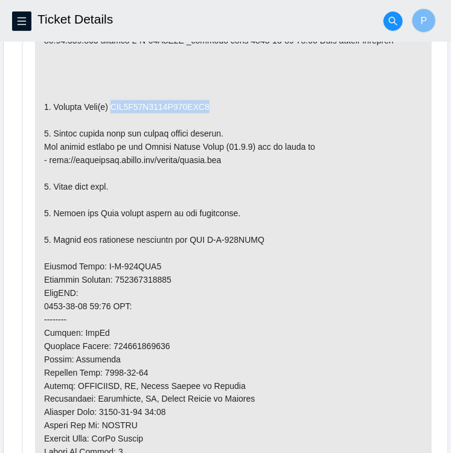
drag, startPoint x: 209, startPoint y: 103, endPoint x: 114, endPoint y: 99, distance: 94.4
click at [114, 99] on p at bounding box center [233, 279] width 397 height 643
copy p "WFK6D66E0000K025BUU9"
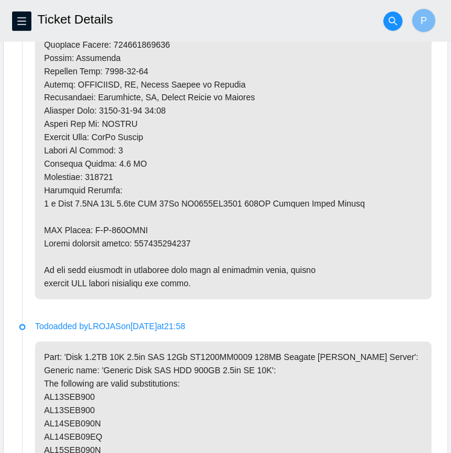
scroll to position [1034, 0]
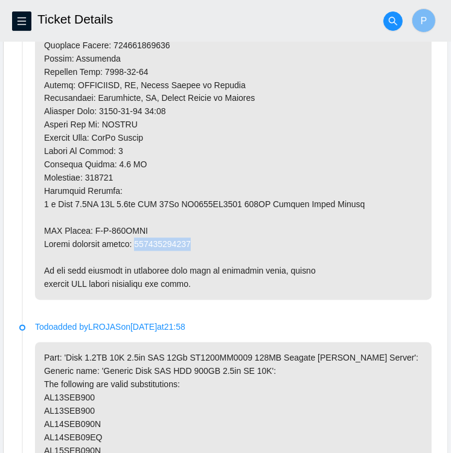
drag, startPoint x: 194, startPoint y: 239, endPoint x: 137, endPoint y: 238, distance: 56.8
copy p "463470049048"
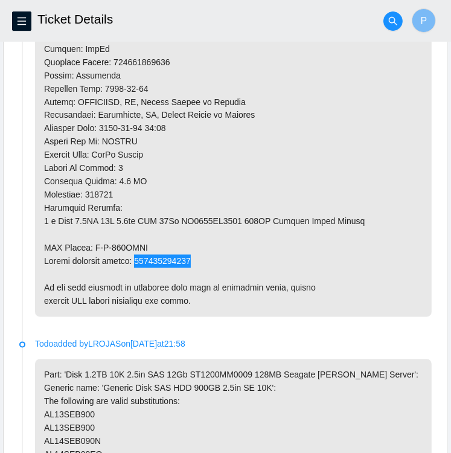
scroll to position [1015, 0]
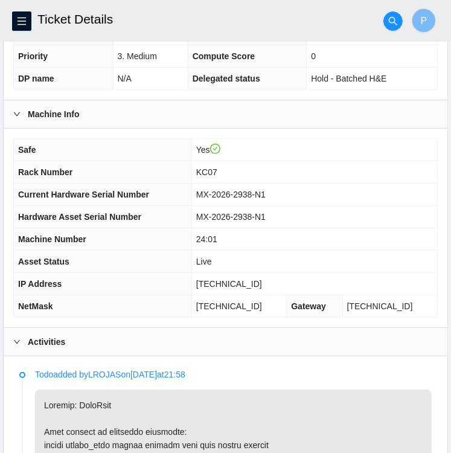
scroll to position [300, 0]
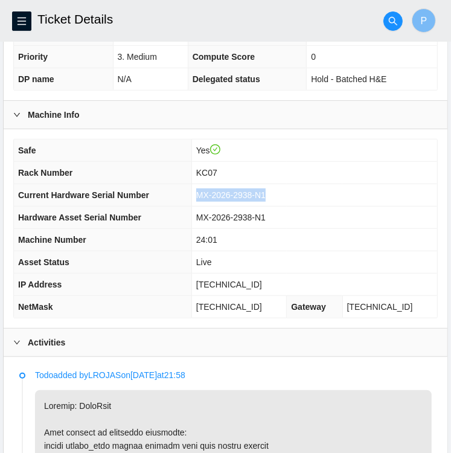
drag, startPoint x: 207, startPoint y: 192, endPoint x: 278, endPoint y: 194, distance: 71.3
click at [278, 194] on td "MX-2026-2938-N1" at bounding box center [315, 195] width 246 height 22
copy span "MX-2026-2938-N1"
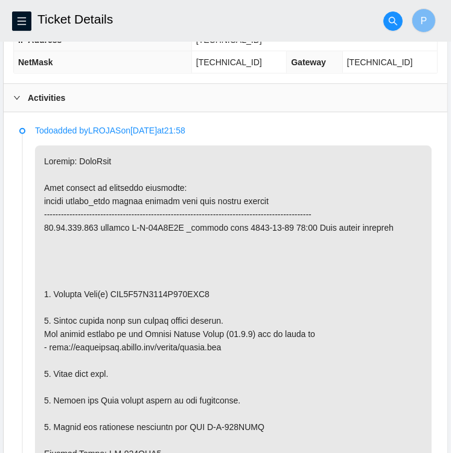
scroll to position [548, 0]
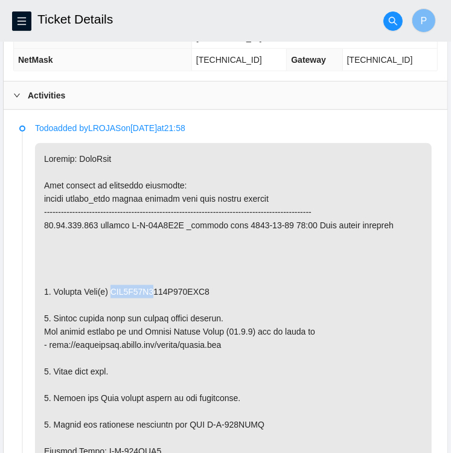
drag, startPoint x: 112, startPoint y: 285, endPoint x: 157, endPoint y: 288, distance: 45.4
drag, startPoint x: 157, startPoint y: 288, endPoint x: 154, endPoint y: 294, distance: 7.6
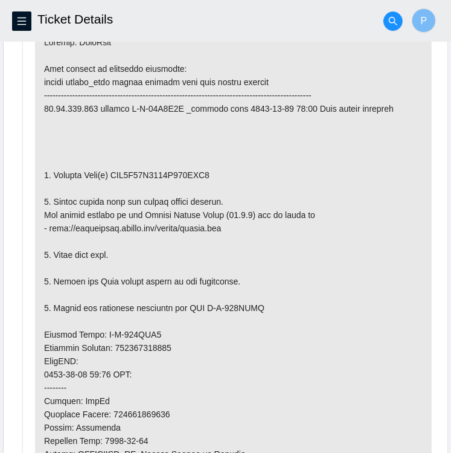
scroll to position [671, 0]
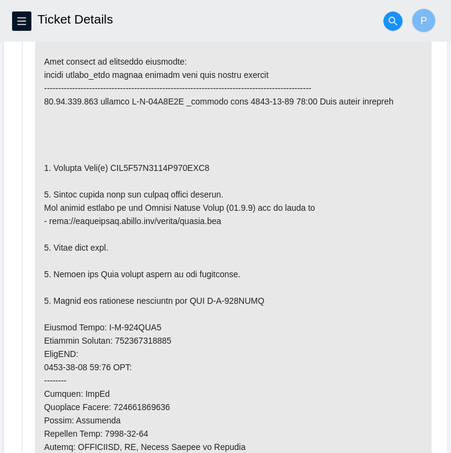
click at [242, 363] on p at bounding box center [233, 340] width 397 height 643
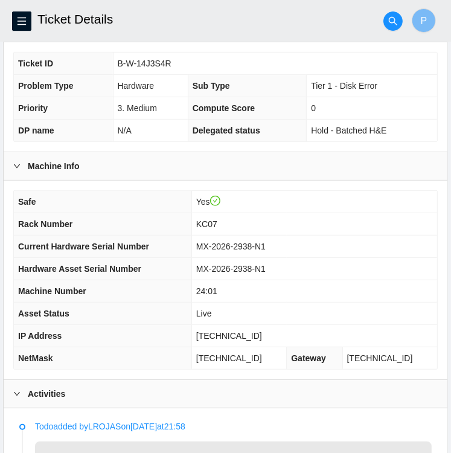
scroll to position [249, 0]
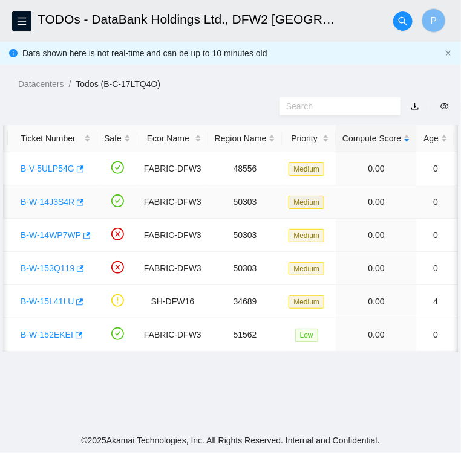
scroll to position [0, 21]
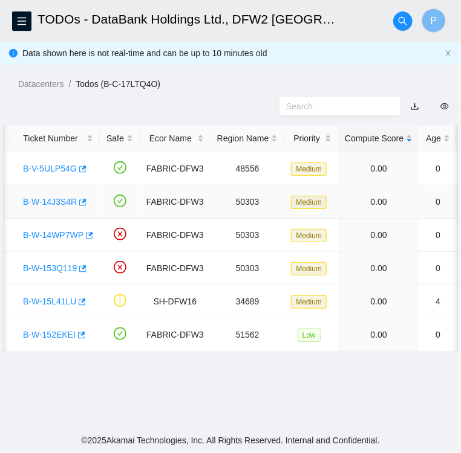
click at [46, 205] on link "B-W-14J3S4R" at bounding box center [50, 202] width 54 height 10
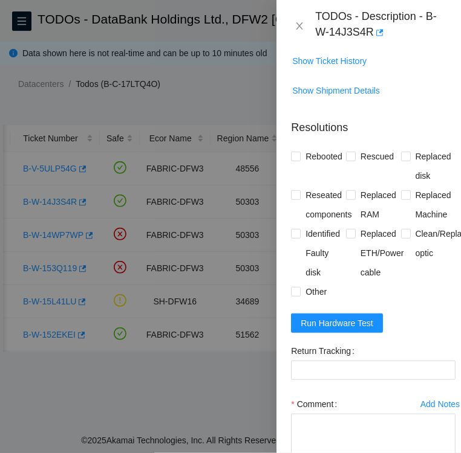
scroll to position [1197, 0]
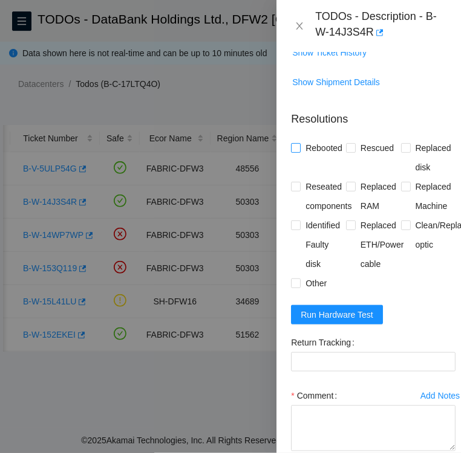
click at [296, 152] on input "Rebooted" at bounding box center [295, 147] width 8 height 8
checkbox input "true"
click at [352, 153] on span at bounding box center [351, 148] width 10 height 10
click at [352, 152] on input "Rescued" at bounding box center [350, 147] width 8 height 8
checkbox input "true"
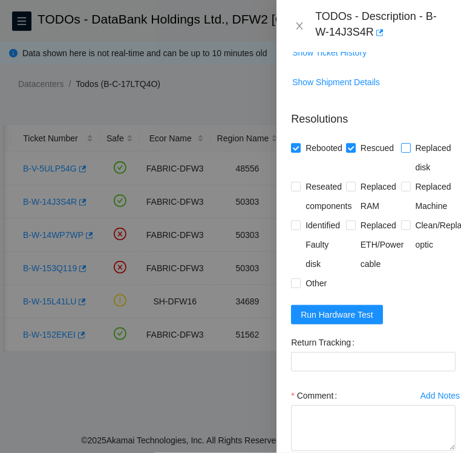
click at [401, 152] on input "Replaced disk" at bounding box center [405, 147] width 8 height 8
checkbox input "true"
click at [296, 229] on input "Identified Faulty disk" at bounding box center [295, 225] width 8 height 8
checkbox input "true"
click at [297, 287] on input "Other" at bounding box center [295, 283] width 8 height 8
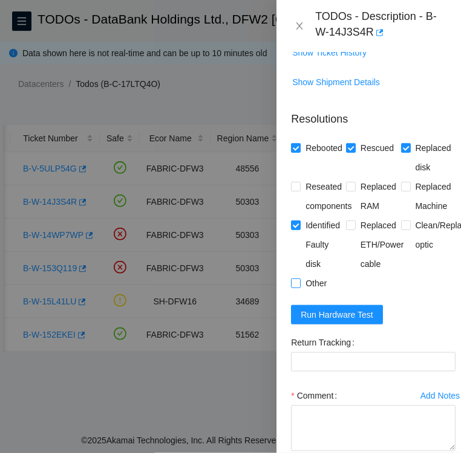
checkbox input "true"
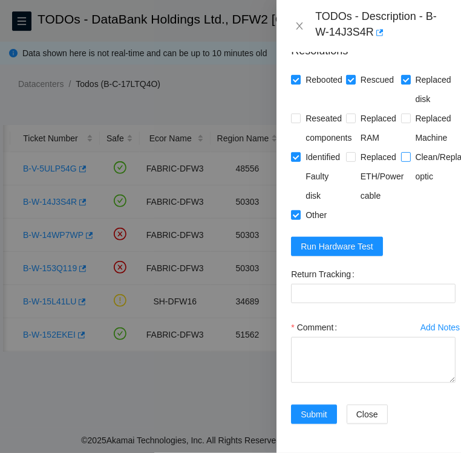
scroll to position [1276, 0]
click at [291, 237] on button "Run Hardware Test" at bounding box center [337, 246] width 92 height 19
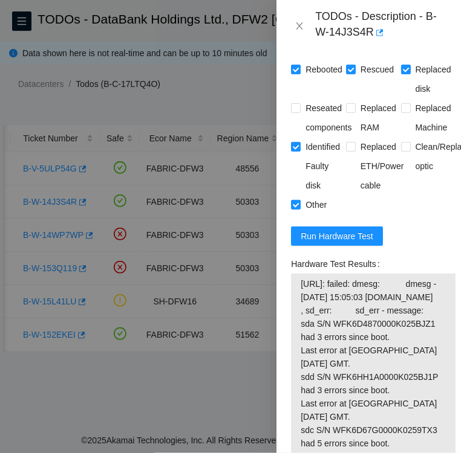
scroll to position [1275, 0]
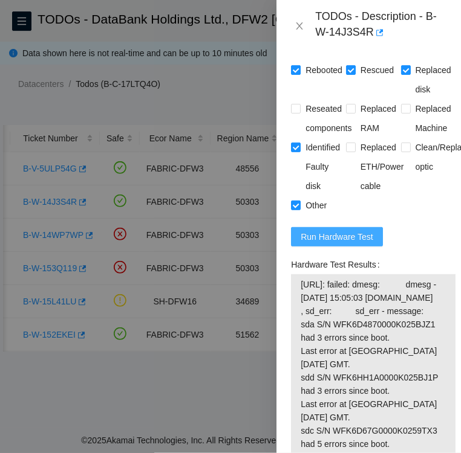
click at [349, 244] on span "Run Hardware Test" at bounding box center [336, 236] width 73 height 13
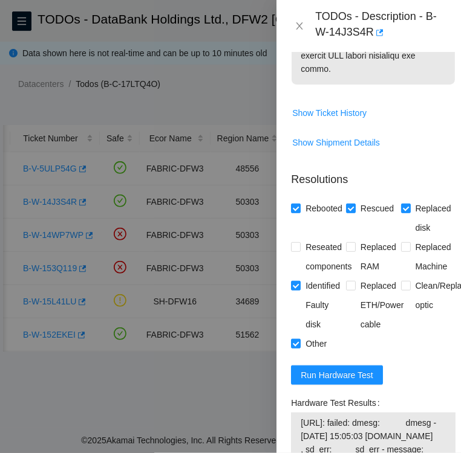
scroll to position [1136, 0]
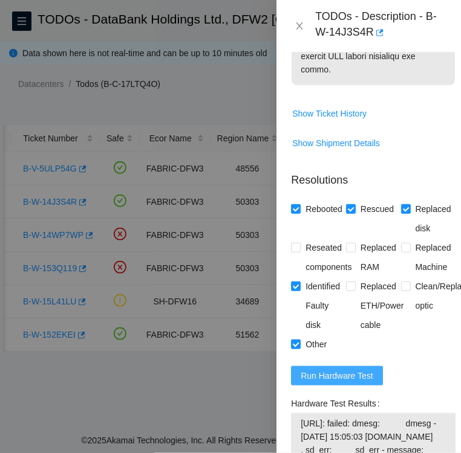
click at [334, 386] on button "Run Hardware Test" at bounding box center [337, 375] width 92 height 19
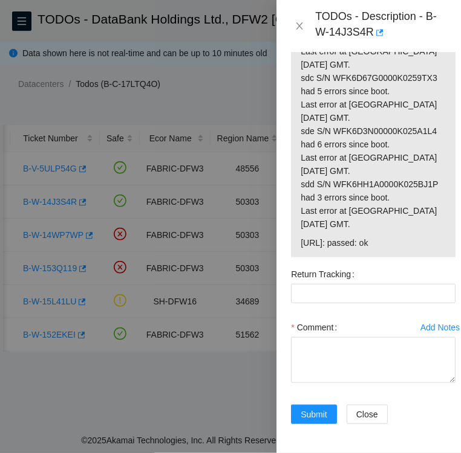
scroll to position [1783, 0]
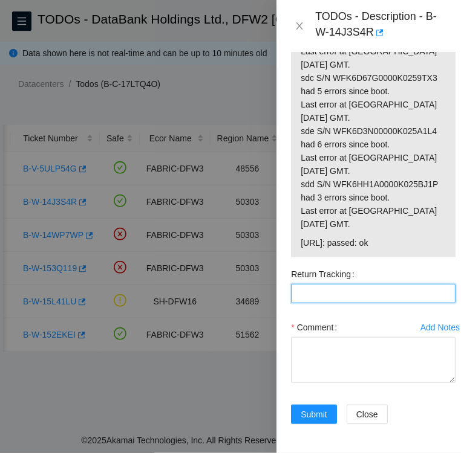
click at [350, 303] on Tracking "Return Tracking" at bounding box center [373, 293] width 164 height 19
click at [335, 303] on Tracking "Return Tracking" at bounding box center [373, 293] width 164 height 19
paste Tracking "463470049048"
type Tracking "463470049048"
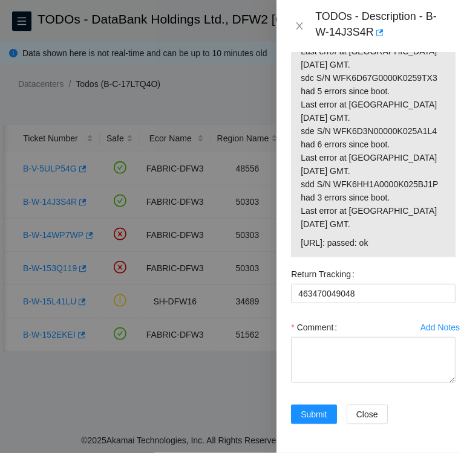
drag, startPoint x: 401, startPoint y: 262, endPoint x: 299, endPoint y: 267, distance: 102.9
click at [299, 257] on div "23.55.177.178: failed: dmesg: dmesg - Sep 09 15:05:03 a23-55-177-178.deploy.aka…" at bounding box center [373, 36] width 164 height 442
drag, startPoint x: 299, startPoint y: 267, endPoint x: 421, endPoint y: 255, distance: 122.7
click at [421, 250] on span "23.55.177.179: passed: ok" at bounding box center [372, 242] width 145 height 13
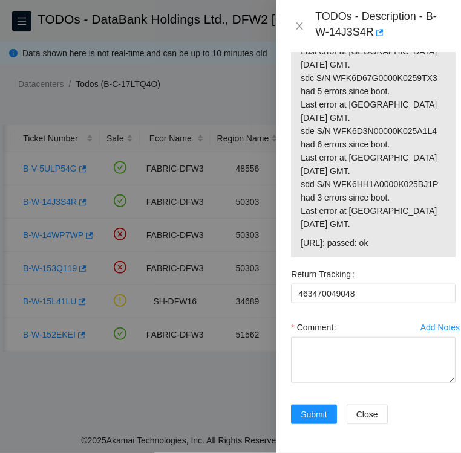
click at [391, 250] on span "23.55.177.179: passed: ok" at bounding box center [372, 242] width 145 height 13
copy span "23.55.177.179: passed: ok"
click at [384, 370] on textarea "Comment" at bounding box center [373, 360] width 164 height 46
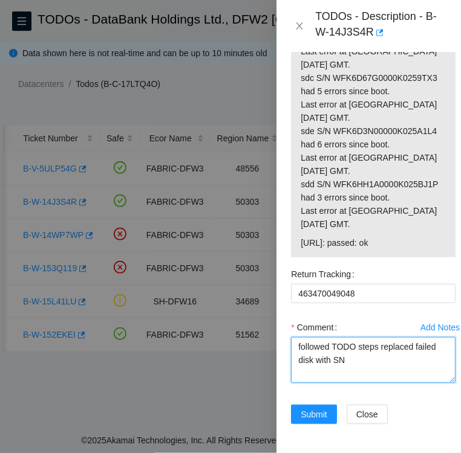
click at [348, 373] on textarea "followed TODO steps replaced failed disk with SN" at bounding box center [373, 360] width 164 height 46
paste textarea "WFK05KAG"
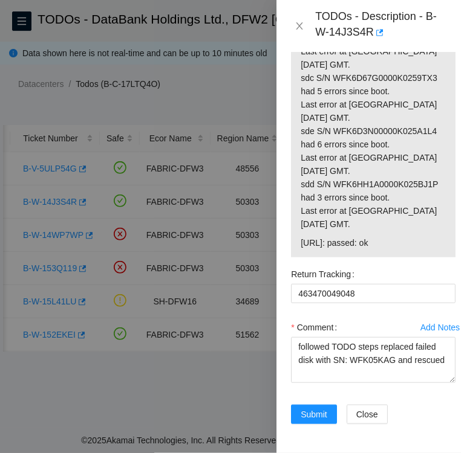
drag, startPoint x: 400, startPoint y: 254, endPoint x: 300, endPoint y: 266, distance: 100.4
click at [300, 254] on td "23.55.177.179: passed: ok" at bounding box center [373, 245] width 146 height 19
copy span "23.55.177.179: passed: ok"
click at [331, 383] on textarea "followed TODO steps replaced failed disk with SN: WFK05KAG and rescued" at bounding box center [373, 360] width 164 height 46
click at [440, 378] on textarea "followed TODO steps replaced failed disk with SN: WFK05KAG and rescued" at bounding box center [373, 360] width 164 height 46
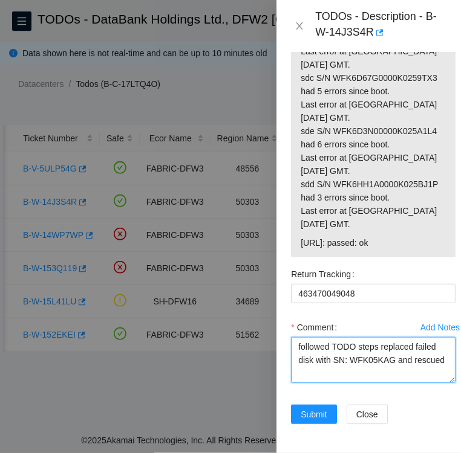
scroll to position [10, 0]
paste textarea "23.55.177.179: passed: ok"
type textarea "followed TODO steps replaced failed disk with SN: WFK05KAG and rescued 23.55.17…"
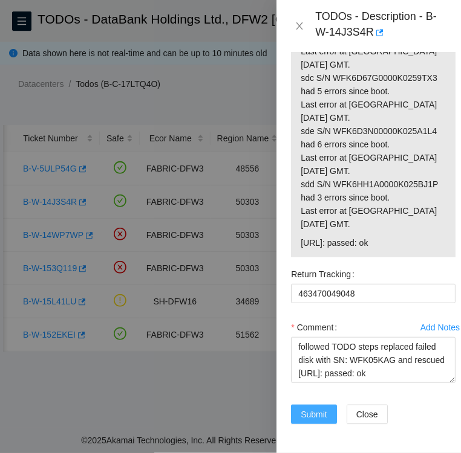
click at [310, 408] on span "Submit" at bounding box center [313, 414] width 27 height 13
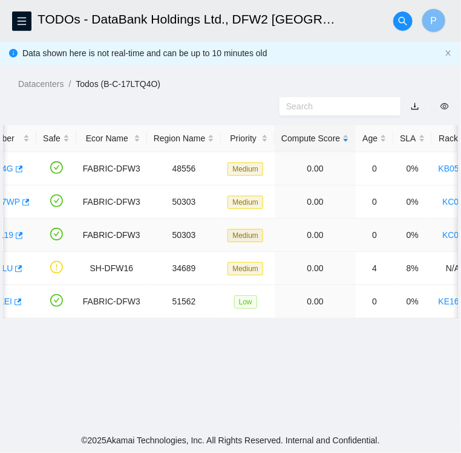
scroll to position [0, 0]
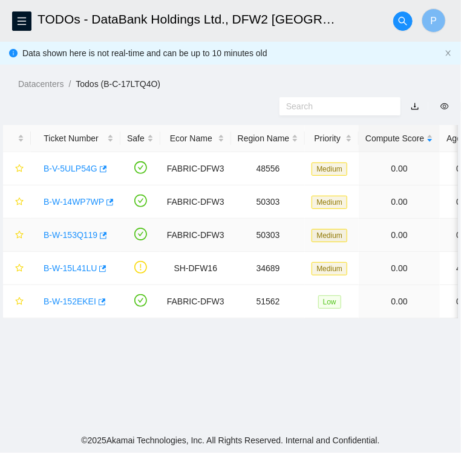
click at [74, 236] on link "B-W-153Q119" at bounding box center [71, 235] width 54 height 10
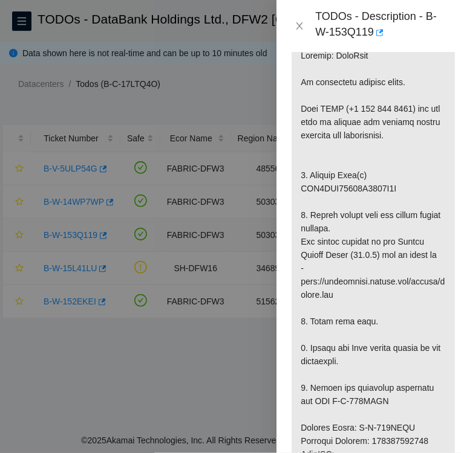
scroll to position [1241, 0]
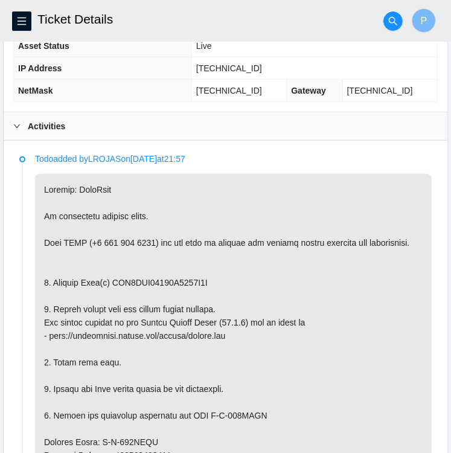
scroll to position [540, 0]
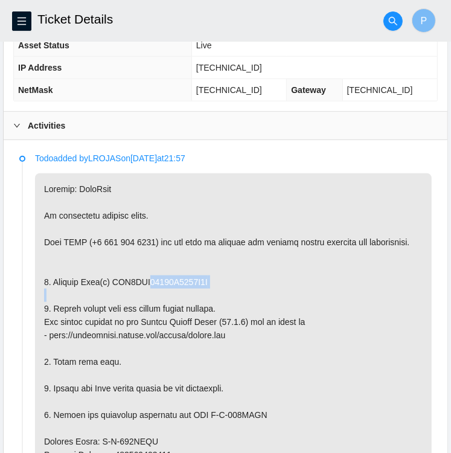
drag, startPoint x: 145, startPoint y: 276, endPoint x: 137, endPoint y: 289, distance: 14.9
drag, startPoint x: 137, startPoint y: 289, endPoint x: 172, endPoint y: 291, distance: 34.5
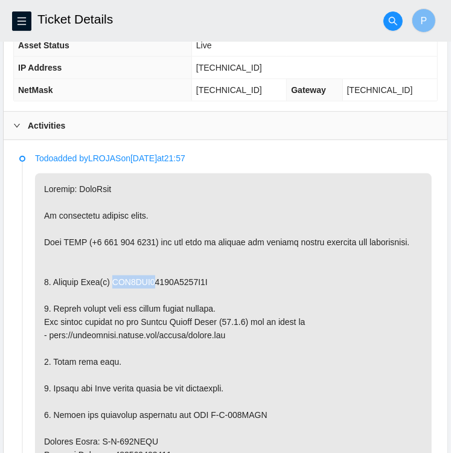
drag, startPoint x: 146, startPoint y: 276, endPoint x: 114, endPoint y: 279, distance: 31.6
copy p "WFK4LEJ0"
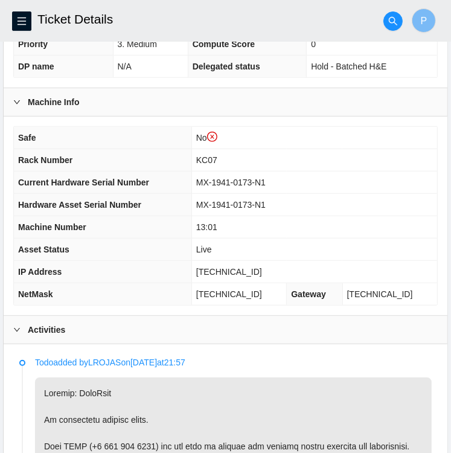
scroll to position [337, 0]
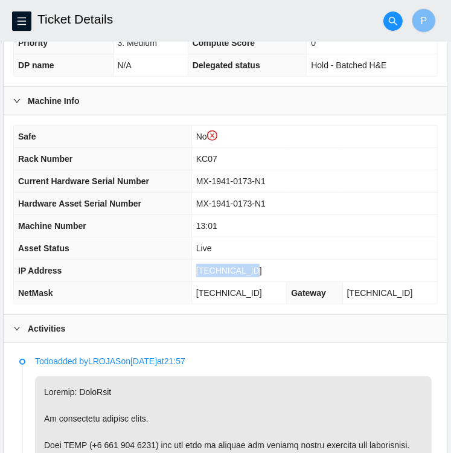
drag, startPoint x: 208, startPoint y: 268, endPoint x: 260, endPoint y: 267, distance: 52.6
click at [260, 267] on td "[TECHNICAL_ID]" at bounding box center [315, 271] width 246 height 22
copy span "[TECHNICAL_ID]"
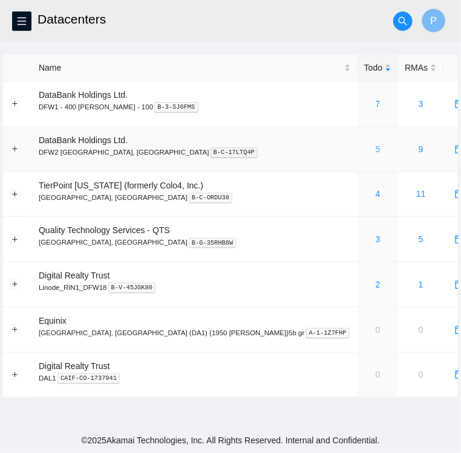
click at [375, 147] on link "5" at bounding box center [377, 149] width 5 height 10
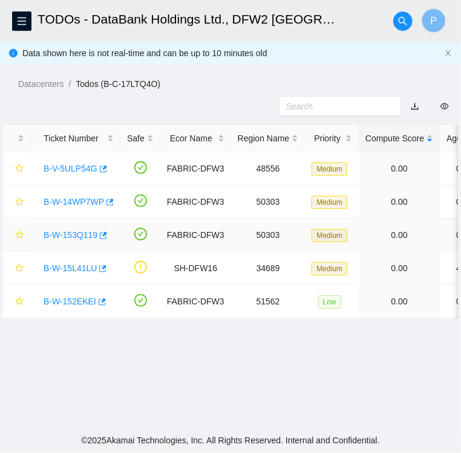
click at [67, 238] on link "B-W-153Q119" at bounding box center [71, 235] width 54 height 10
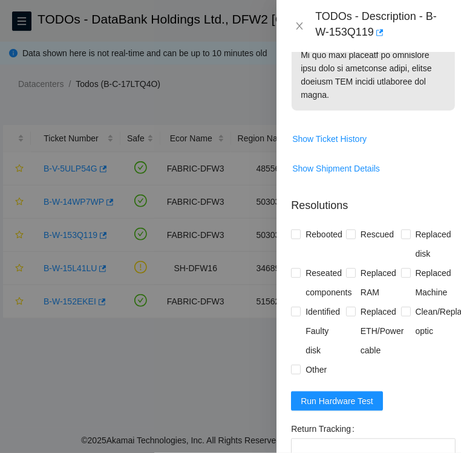
scroll to position [1044, 0]
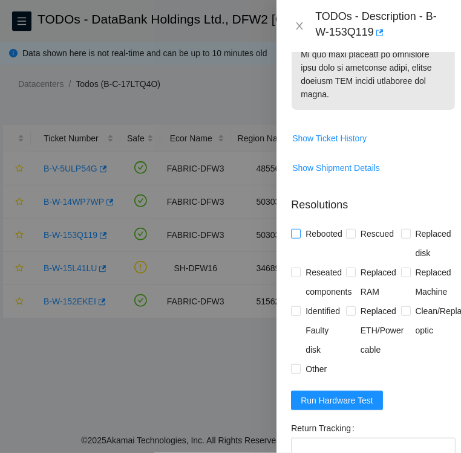
click at [297, 239] on span at bounding box center [296, 234] width 10 height 10
click at [297, 238] on input "Rebooted" at bounding box center [295, 233] width 8 height 8
checkbox input "true"
click at [350, 238] on input "Rescued" at bounding box center [350, 233] width 8 height 8
checkbox input "true"
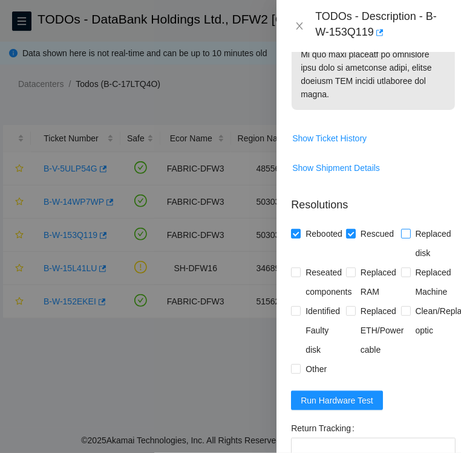
click at [401, 238] on input "Replaced disk" at bounding box center [405, 233] width 8 height 8
checkbox input "true"
click at [297, 315] on input "Identified Faulty disk" at bounding box center [295, 310] width 8 height 8
checkbox input "true"
click at [297, 373] on input "Other" at bounding box center [295, 368] width 8 height 8
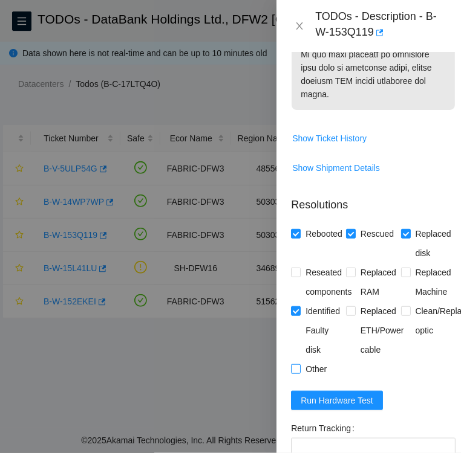
checkbox input "true"
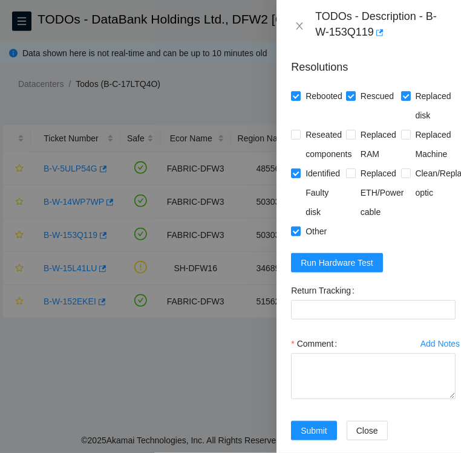
scroll to position [1185, 0]
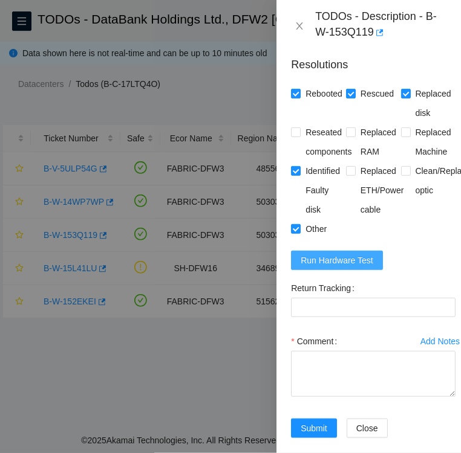
click at [331, 267] on span "Run Hardware Test" at bounding box center [336, 260] width 73 height 13
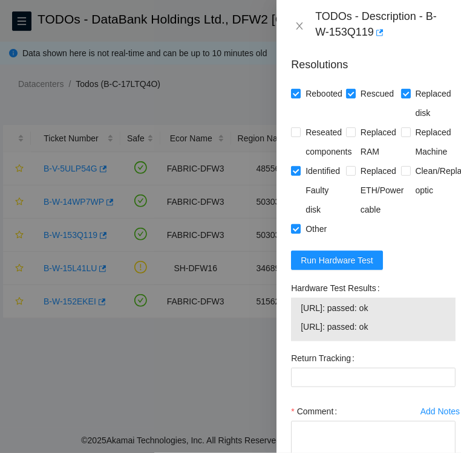
drag, startPoint x: 396, startPoint y: 334, endPoint x: 290, endPoint y: 322, distance: 107.1
click at [290, 322] on div "Hardware Test Results [URL]: passed: ok [URL]: passed: ok" at bounding box center [373, 314] width 174 height 70
drag, startPoint x: 290, startPoint y: 322, endPoint x: 303, endPoint y: 332, distance: 16.0
click at [303, 332] on tbody "[URL]: passed: ok [URL]: passed: ok" at bounding box center [373, 319] width 146 height 37
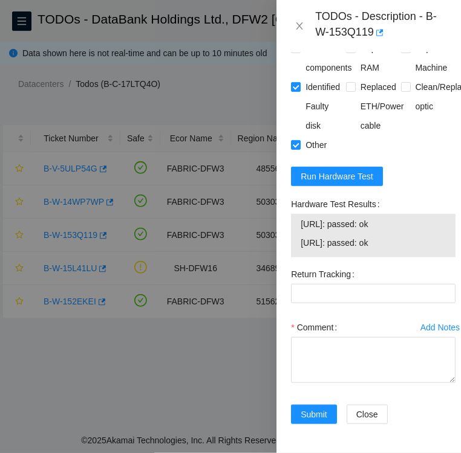
scroll to position [1297, 0]
click at [398, 240] on span "[URL]: passed: ok" at bounding box center [372, 242] width 145 height 13
drag, startPoint x: 398, startPoint y: 240, endPoint x: 302, endPoint y: 222, distance: 97.2
click at [302, 222] on tbody "[URL]: passed: ok [URL]: passed: ok" at bounding box center [373, 235] width 146 height 37
copy tbody "[URL]: passed: ok [URL]: passed: ok"
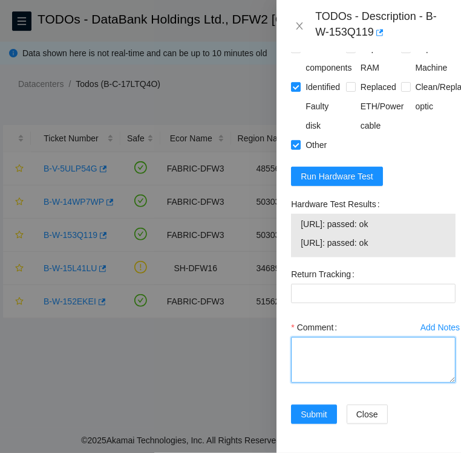
click at [316, 347] on textarea "Comment" at bounding box center [373, 360] width 164 height 46
paste textarea "[URL]: passed: ok [URL]: passed: ok"
click at [348, 342] on textarea "Hardware test [URL]: passed: ok [URL]: passed: ok" at bounding box center [373, 360] width 164 height 46
click at [295, 339] on textarea "Hardware test [URL]: passed: ok [URL]: passed: ok" at bounding box center [373, 360] width 164 height 46
type textarea "Hardware test [URL]: passed: ok [URL]: passed: ok"
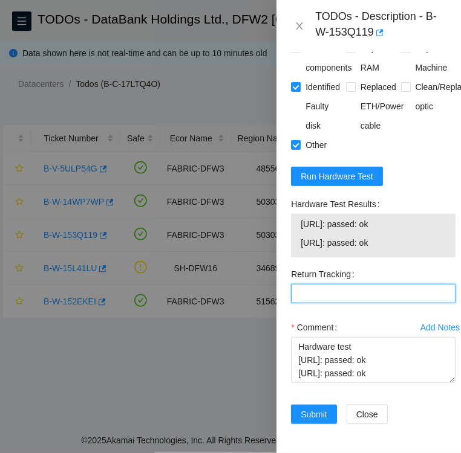
click at [342, 286] on Tracking "Return Tracking" at bounding box center [373, 293] width 164 height 19
paste Tracking "463470048980"
click at [342, 286] on Tracking "463470048980" at bounding box center [373, 293] width 164 height 19
click at [363, 294] on Tracking "463470048980" at bounding box center [373, 293] width 164 height 19
type Tracking "463470048980"
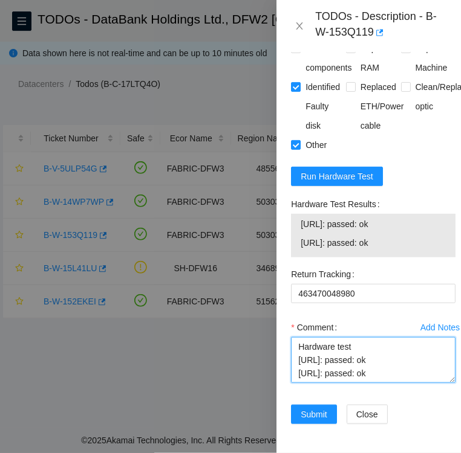
click at [343, 350] on textarea "Hardware test [URL]: passed: ok [URL]: passed: ok" at bounding box center [373, 360] width 164 height 46
paste textarea "WFK4ERXA"
click at [297, 344] on textarea "Replacement disk SN WFK4ERXA Hardware test [URL]: passed: ok [URL]: passed: ok" at bounding box center [373, 360] width 164 height 46
click at [415, 349] on textarea "followed instructions per TODO Replacement disk SN WFK4ERXA Hardware test [URL]…" at bounding box center [373, 360] width 164 height 46
click at [364, 372] on textarea "followed instructions per TODO replaced failed disk with Replacement disk SN WF…" at bounding box center [373, 360] width 164 height 46
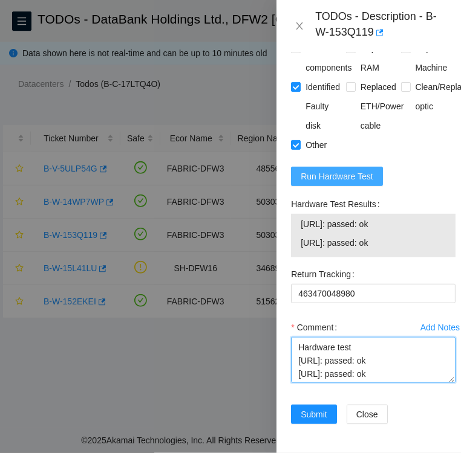
scroll to position [1312, 0]
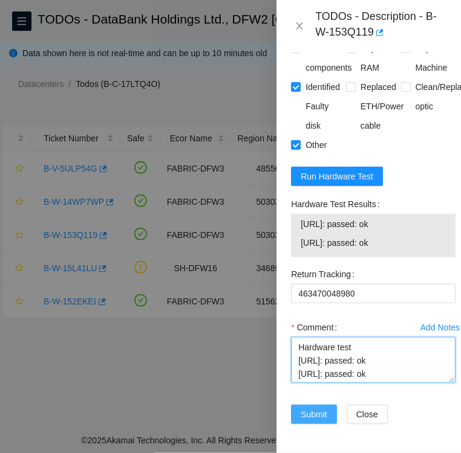
type textarea "followed instructions per TODO replaced failed disk with SN WFK4ERXA Hardware t…"
click at [313, 408] on span "Submit" at bounding box center [313, 414] width 27 height 13
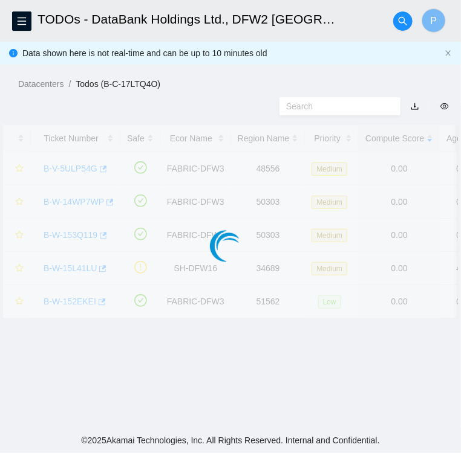
scroll to position [312, 0]
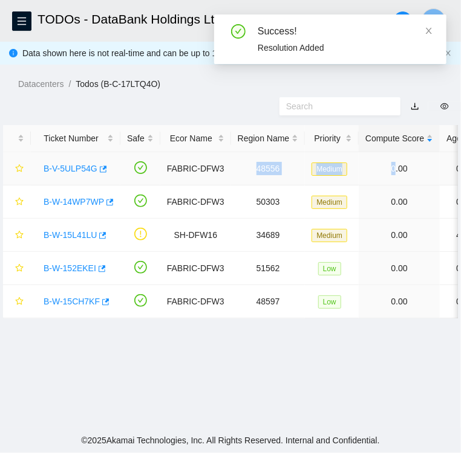
drag, startPoint x: 386, startPoint y: 175, endPoint x: 239, endPoint y: 169, distance: 147.0
click at [239, 169] on tr "B-V-5ULP54G FABRIC-DFW3 48556 Medium 0.00 0 0% KB05 28:00 [TECHNICAL_ID] MX-200…" at bounding box center [468, 168] width 930 height 33
drag, startPoint x: 239, startPoint y: 169, endPoint x: 208, endPoint y: 112, distance: 65.5
click at [208, 112] on div at bounding box center [230, 106] width 461 height 31
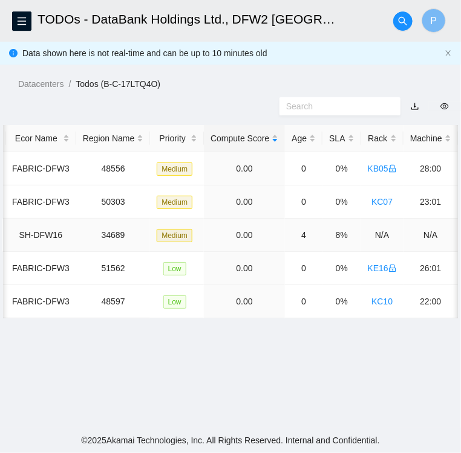
scroll to position [0, 155]
click at [21, 23] on icon "menu" at bounding box center [22, 21] width 10 height 10
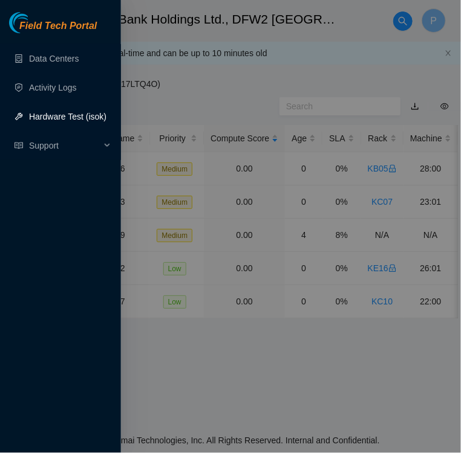
click at [46, 118] on link "Hardware Test (isok)" at bounding box center [67, 117] width 77 height 10
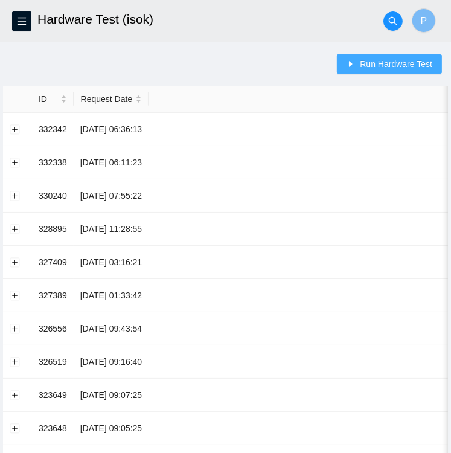
click at [361, 65] on button "Run Hardware Test" at bounding box center [389, 63] width 105 height 19
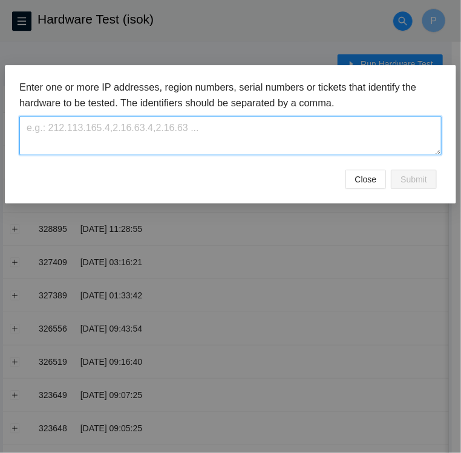
click at [141, 127] on textarea at bounding box center [230, 135] width 422 height 39
paste textarea "[TECHNICAL_ID]"
type textarea "[TECHNICAL_ID]"
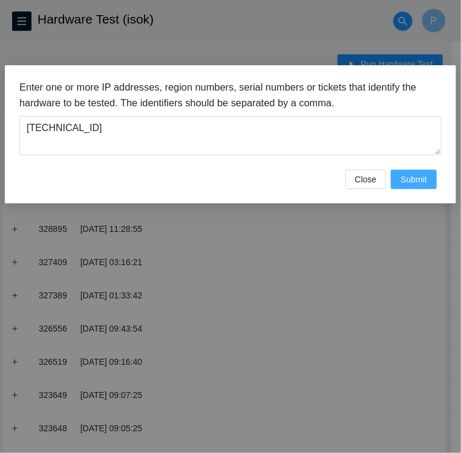
click at [404, 186] on span "Submit" at bounding box center [413, 179] width 27 height 13
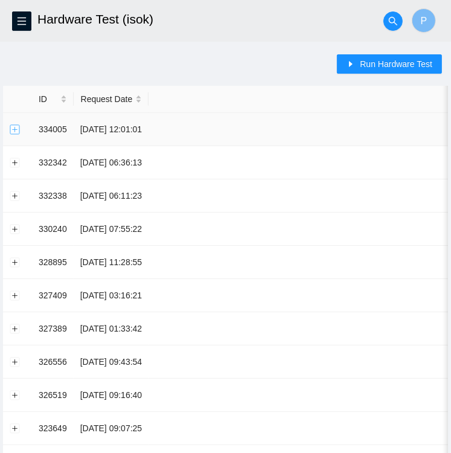
click at [15, 128] on button "Expand row" at bounding box center [15, 130] width 10 height 10
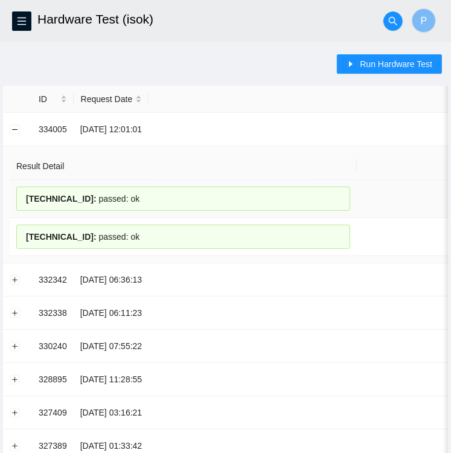
drag, startPoint x: 26, startPoint y: 199, endPoint x: 133, endPoint y: 201, distance: 107.0
click at [133, 201] on div "[TECHNICAL_ID] : passed: ok" at bounding box center [183, 199] width 334 height 24
copy div "[TECHNICAL_ID] : passed: ok"
drag, startPoint x: 131, startPoint y: 236, endPoint x: 21, endPoint y: 234, distance: 110.0
click at [21, 234] on div "[TECHNICAL_ID] : passed: ok" at bounding box center [183, 237] width 334 height 24
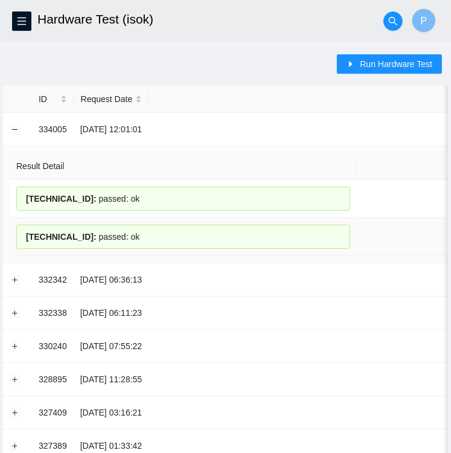
copy div "[TECHNICAL_ID] : passed: ok"
click at [15, 20] on span "menu" at bounding box center [22, 21] width 18 height 10
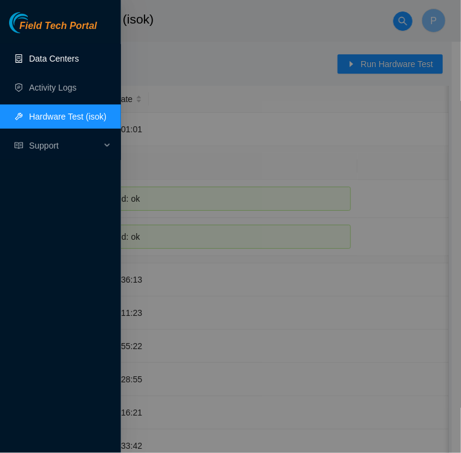
click at [48, 63] on link "Data Centers" at bounding box center [54, 59] width 50 height 10
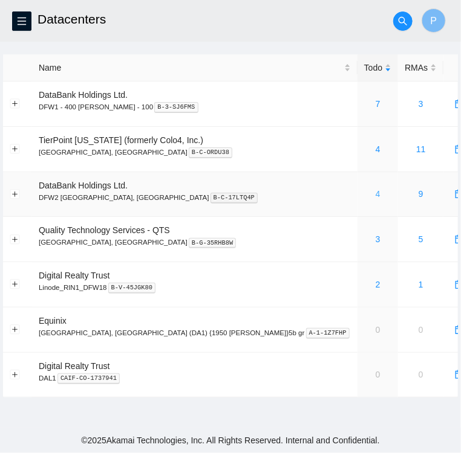
click at [375, 196] on link "4" at bounding box center [377, 194] width 5 height 10
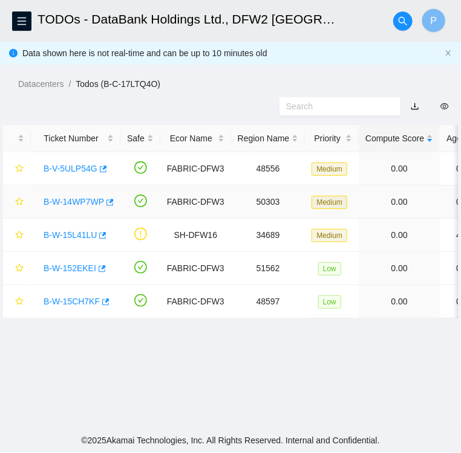
click at [77, 199] on link "B-W-14WP7WP" at bounding box center [74, 202] width 60 height 10
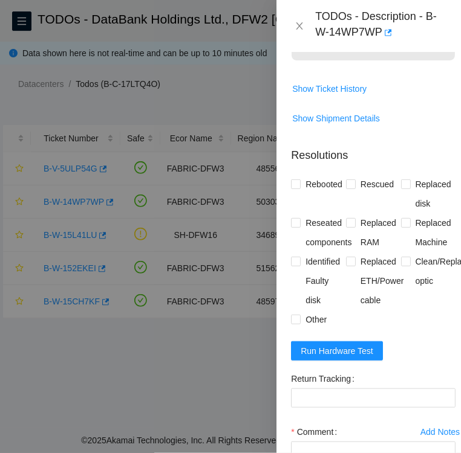
scroll to position [1029, 0]
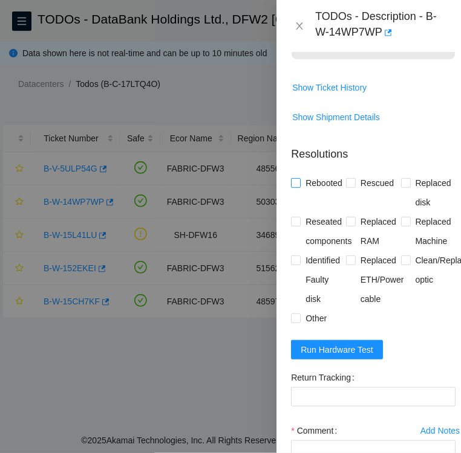
click at [293, 187] on input "Rebooted" at bounding box center [295, 182] width 8 height 8
checkbox input "true"
click at [355, 193] on span "Rescued" at bounding box center [376, 182] width 43 height 19
click at [354, 187] on input "Rescued" at bounding box center [350, 182] width 8 height 8
checkbox input "true"
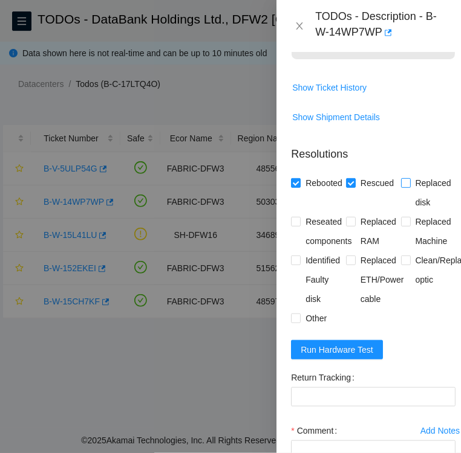
click at [403, 212] on label "Replaced disk" at bounding box center [428, 192] width 55 height 39
click at [403, 187] on input "Replaced disk" at bounding box center [405, 182] width 8 height 8
checkbox input "true"
click at [297, 264] on input "Identified Faulty disk" at bounding box center [295, 260] width 8 height 8
checkbox input "true"
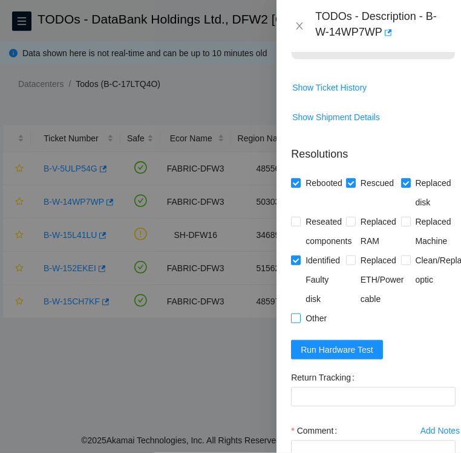
click at [295, 322] on input "Other" at bounding box center [295, 318] width 8 height 8
checkbox input "true"
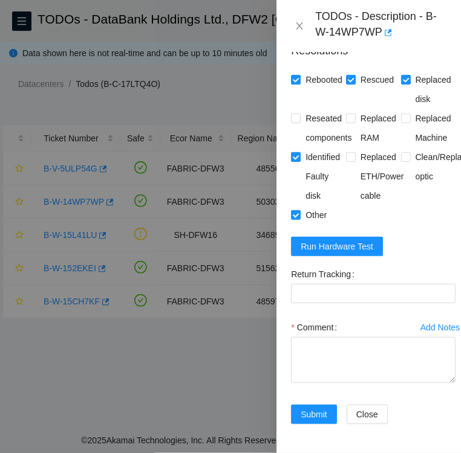
scroll to position [1144, 0]
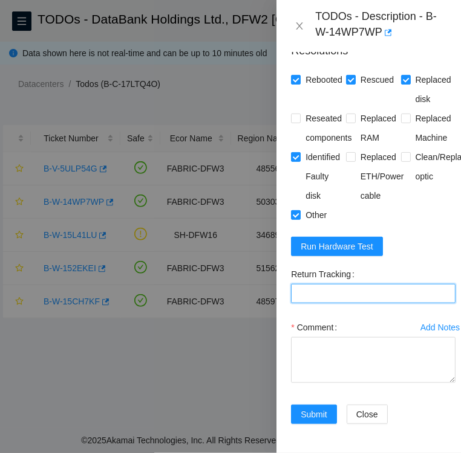
click at [338, 303] on Tracking "Return Tracking" at bounding box center [373, 293] width 164 height 19
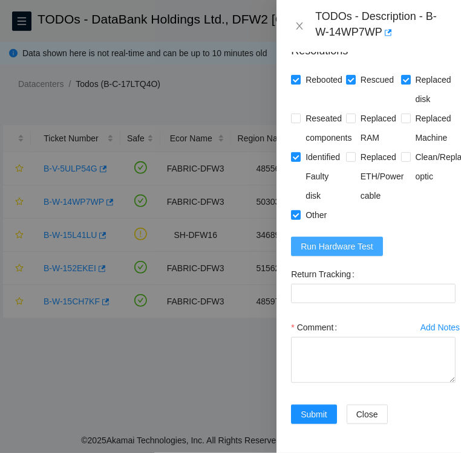
click at [319, 253] on span "Run Hardware Test" at bounding box center [336, 246] width 73 height 13
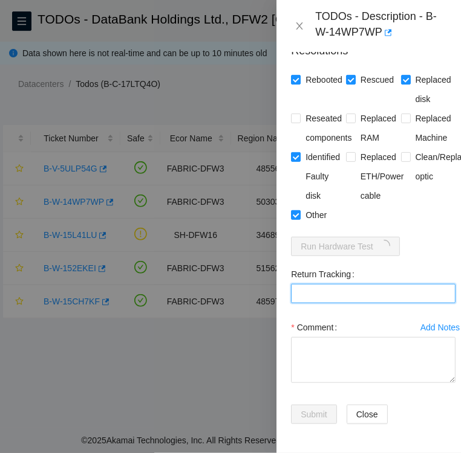
click at [380, 303] on Tracking "Return Tracking" at bounding box center [373, 293] width 164 height 19
paste Tracking ": 463470049081"
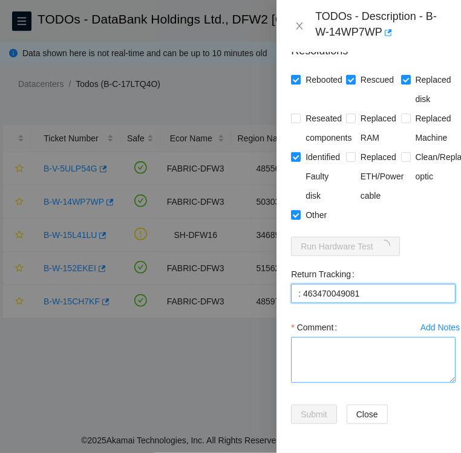
type Tracking ": 463470049081"
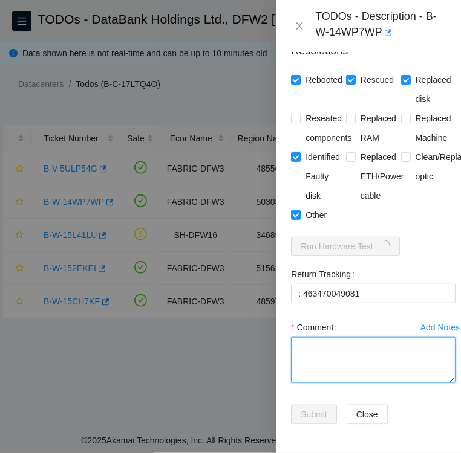
click at [344, 383] on textarea "Comment" at bounding box center [373, 360] width 164 height 46
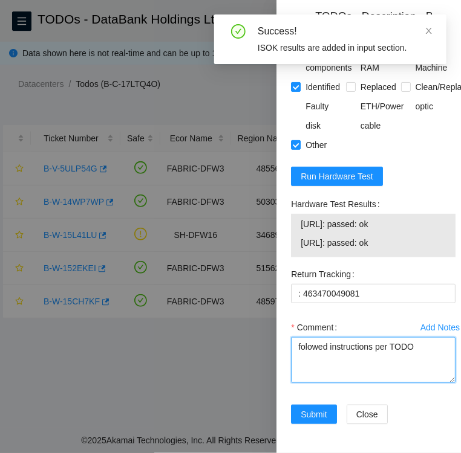
scroll to position [1260, 0]
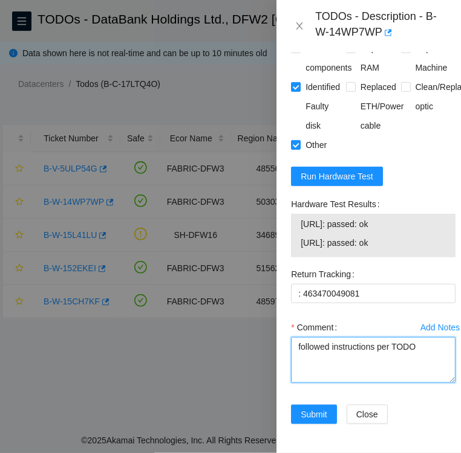
click at [421, 354] on textarea "followed instructions per TODO" at bounding box center [373, 360] width 164 height 46
click at [384, 368] on textarea "followed instructions per TODO replacement disk SN" at bounding box center [373, 360] width 164 height 46
paste textarea "N7L Inbound hardware SN: WFK0DB47"
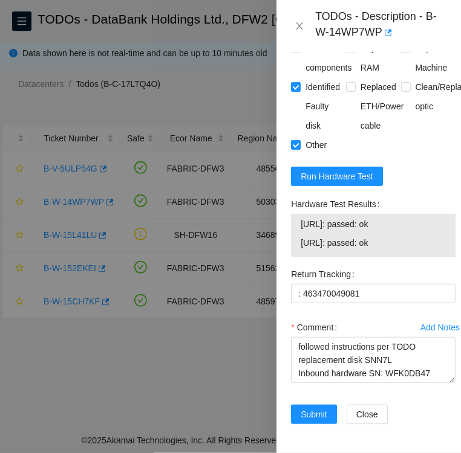
click at [378, 212] on label "Hardware Test Results" at bounding box center [337, 204] width 93 height 19
drag, startPoint x: 375, startPoint y: 212, endPoint x: 294, endPoint y: 212, distance: 81.0
click at [294, 212] on label "Hardware Test Results" at bounding box center [337, 204] width 93 height 19
copy label "Hardware Test Results"
click at [313, 380] on textarea "followed instructions per TODO replacement disk SNN7L Inbound hardware SN: WFK0…" at bounding box center [373, 360] width 164 height 46
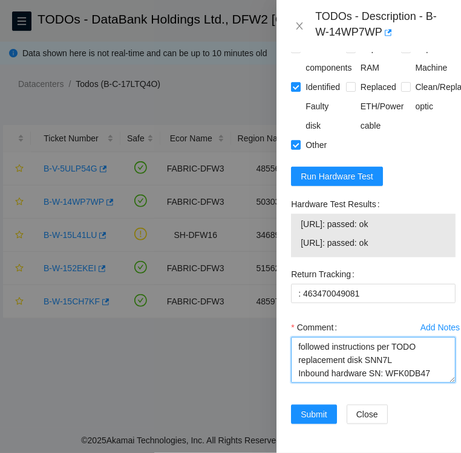
paste textarea "Hardware Test Results"
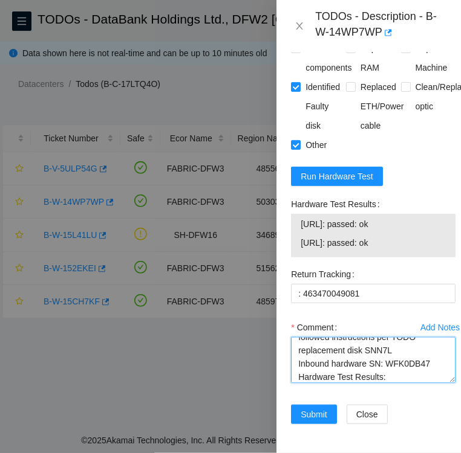
scroll to position [23, 0]
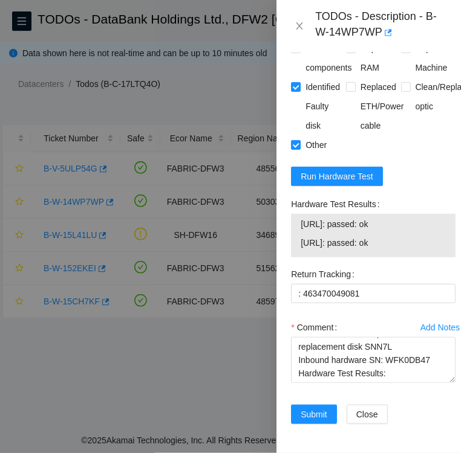
drag, startPoint x: 300, startPoint y: 233, endPoint x: 405, endPoint y: 232, distance: 104.6
click at [405, 231] on span "[URL]: passed: ok" at bounding box center [372, 224] width 145 height 13
copy span "[URL]: passed: ok"
click at [299, 379] on textarea "followed instructions per TODO replacement disk SNN7L Inbound hardware SN: WFK0…" at bounding box center [373, 360] width 164 height 46
paste textarea "[URL]: passed: ok"
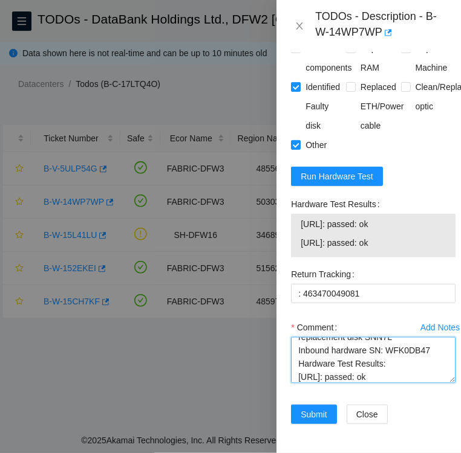
scroll to position [36, 0]
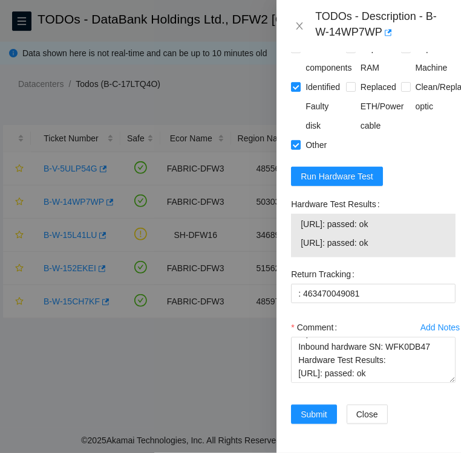
click at [401, 250] on span "[URL]: passed: ok" at bounding box center [372, 242] width 145 height 13
drag, startPoint x: 396, startPoint y: 250, endPoint x: 300, endPoint y: 250, distance: 96.1
click at [300, 250] on span "[URL]: passed: ok" at bounding box center [372, 242] width 145 height 13
copy span "[URL]: passed: ok"
click at [322, 382] on textarea "followed instructions per TODO replacement disk SNN7L Inbound hardware SN: WFK0…" at bounding box center [373, 360] width 164 height 46
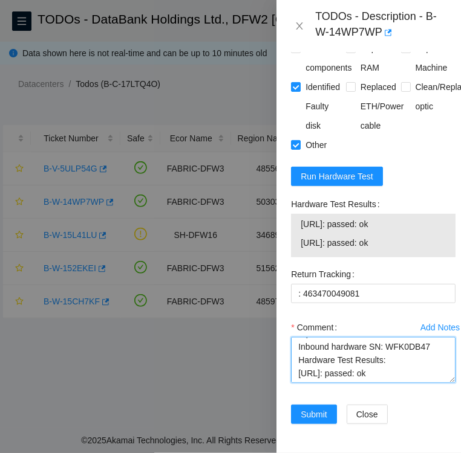
paste textarea "[URL]: passed: ok"
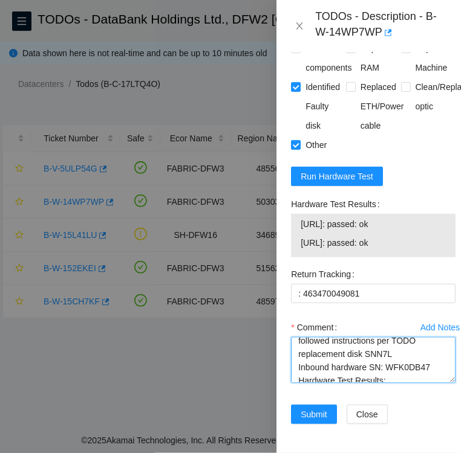
scroll to position [7, 0]
click at [389, 361] on textarea "followed instructions per TODO replacement disk SNN7L Inbound hardware SN: WFK0…" at bounding box center [373, 360] width 164 height 46
click at [369, 373] on textarea "followed instructions per TODO replacement disk Inbound hardware SN: WFK0DB47 H…" at bounding box center [373, 360] width 164 height 46
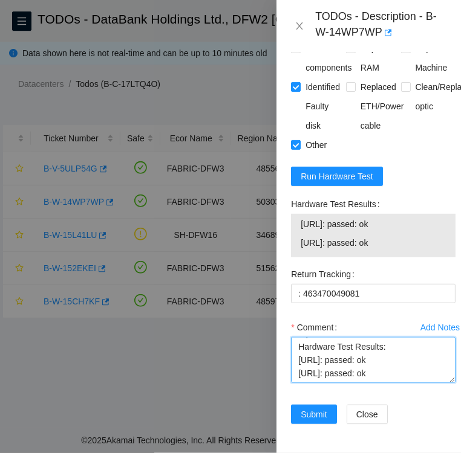
scroll to position [1285, 0]
type textarea "followed instructions per TODO replacement disk SN: WFK0DB47 Hardware Test Resu…"
drag, startPoint x: 299, startPoint y: 205, endPoint x: 392, endPoint y: 215, distance: 94.2
click at [392, 215] on div "23.55.177.176: passed: ok 23.55.177.177: passed: ok" at bounding box center [373, 236] width 164 height 44
copy tbody "23.55.177.176: passed: o"
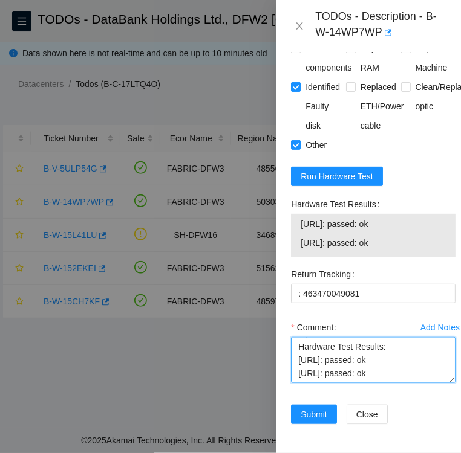
drag, startPoint x: 399, startPoint y: 343, endPoint x: 298, endPoint y: 346, distance: 101.0
click at [298, 346] on textarea "followed instructions per TODO replacement disk SN: WFK0DB47 Hardware Test Resu…" at bounding box center [373, 360] width 164 height 46
drag, startPoint x: 398, startPoint y: 356, endPoint x: 299, endPoint y: 355, distance: 99.1
click at [299, 355] on textarea "followed instructions per TODO replacement disk SN: WFK0DB47 Hardware Test Resu…" at bounding box center [373, 360] width 164 height 46
click at [423, 337] on textarea "followed instructions per TODO replacement disk SN: WFK0DB47 Hardware Test Resu…" at bounding box center [373, 360] width 164 height 46
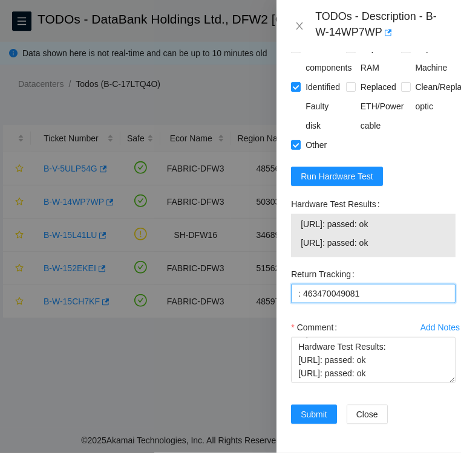
click at [300, 284] on Tracking ": 463470049081" at bounding box center [373, 293] width 164 height 19
click at [357, 284] on Tracking "463470049081" at bounding box center [373, 293] width 164 height 19
type Tracking "463470049081"
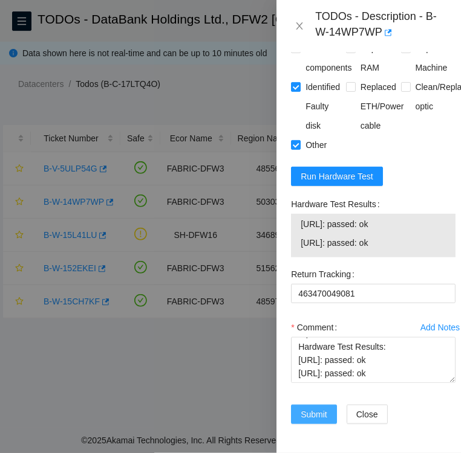
click at [311, 408] on span "Submit" at bounding box center [313, 414] width 27 height 13
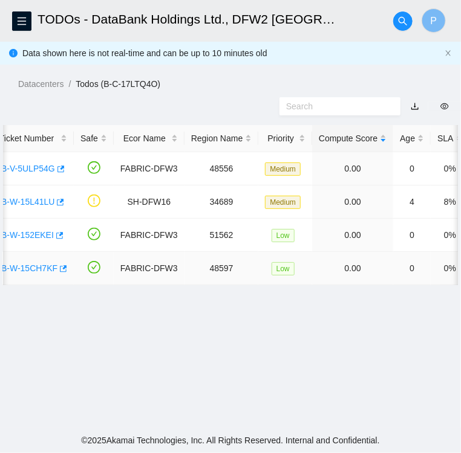
scroll to position [0, 41]
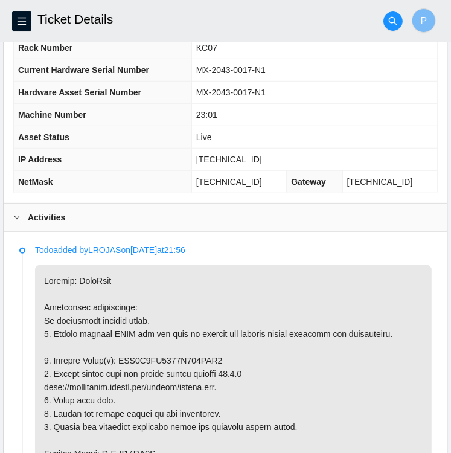
scroll to position [448, 0]
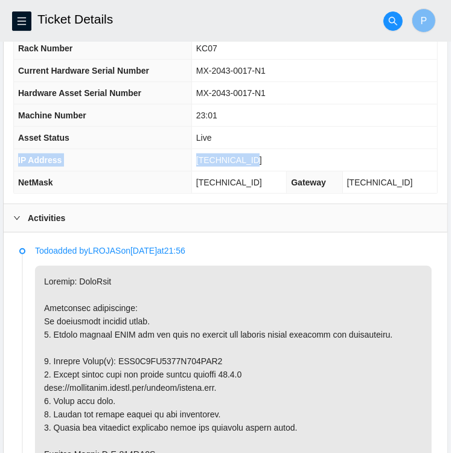
drag, startPoint x: 271, startPoint y: 138, endPoint x: 248, endPoint y: 117, distance: 31.2
click at [248, 117] on tbody "Safe No Rack Number KC07 Current Hardware Serial Number MX-2043-0017-N1 Hardwar…" at bounding box center [226, 104] width 424 height 178
drag, startPoint x: 248, startPoint y: 117, endPoint x: 316, endPoint y: 138, distance: 70.9
click at [316, 138] on td "Live" at bounding box center [315, 138] width 246 height 22
click at [211, 83] on td "MX-2043-0017-N1" at bounding box center [315, 93] width 246 height 22
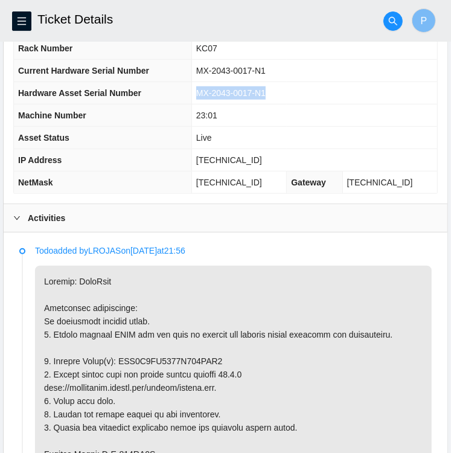
drag, startPoint x: 206, startPoint y: 92, endPoint x: 278, endPoint y: 80, distance: 72.8
click at [278, 82] on td "MX-2043-0017-N1" at bounding box center [315, 93] width 246 height 22
copy span "MX-2043-0017-N1"
drag, startPoint x: 161, startPoint y: 357, endPoint x: 118, endPoint y: 356, distance: 42.9
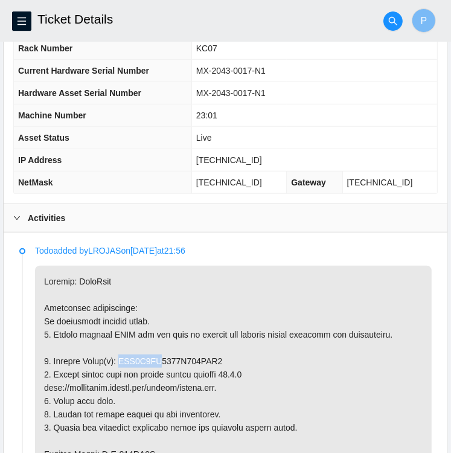
copy p "WFK6M2BN"
drag, startPoint x: 258, startPoint y: 154, endPoint x: 210, endPoint y: 159, distance: 48.7
click at [210, 159] on span "[TECHNICAL_ID]" at bounding box center [229, 160] width 66 height 10
copy span "[TECHNICAL_ID]"
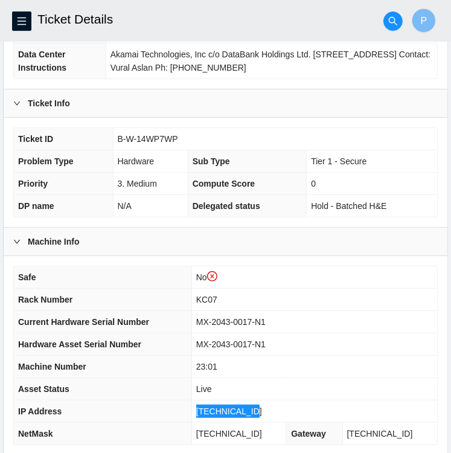
scroll to position [195, 0]
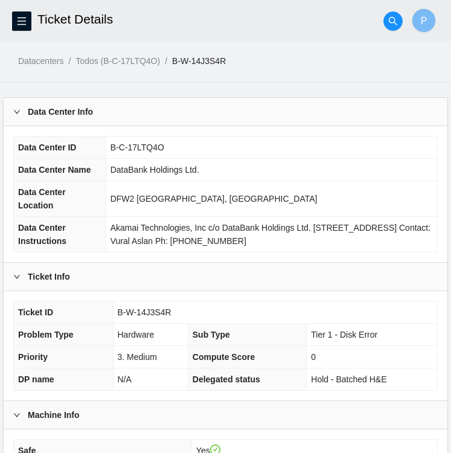
scroll to position [377, 0]
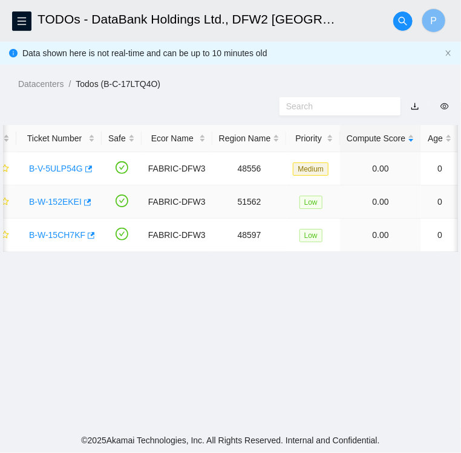
scroll to position [0, 15]
click at [86, 202] on icon "button" at bounding box center [86, 202] width 8 height 8
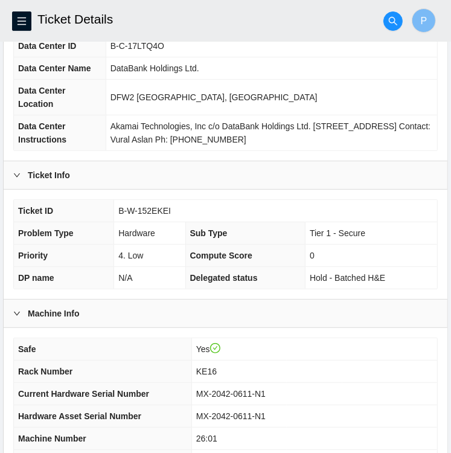
scroll to position [102, 0]
drag, startPoint x: 169, startPoint y: 209, endPoint x: 119, endPoint y: 214, distance: 50.4
click at [119, 214] on td "B-W-152EKEI" at bounding box center [275, 211] width 323 height 22
copy span "B-W-152EKEI"
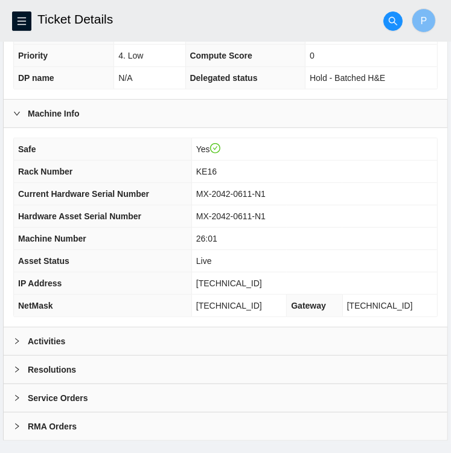
scroll to position [314, 0]
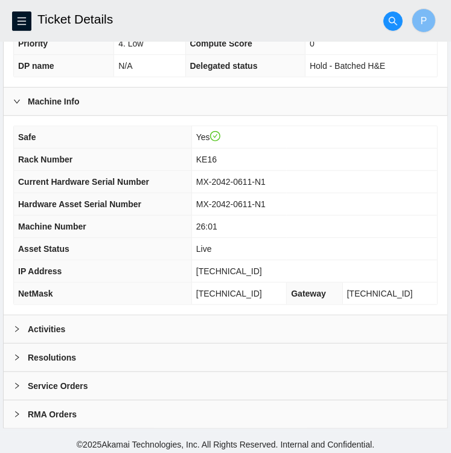
click at [66, 325] on div "Activities" at bounding box center [226, 329] width 444 height 28
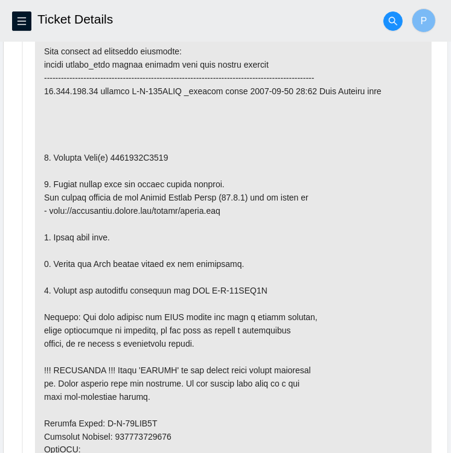
scroll to position [681, 0]
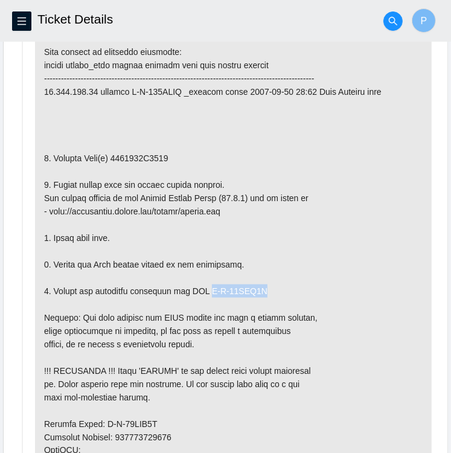
drag, startPoint x: 257, startPoint y: 286, endPoint x: 207, endPoint y: 293, distance: 50.6
click at [207, 293] on p at bounding box center [233, 384] width 397 height 749
copy p "B-W-15LTW7I"
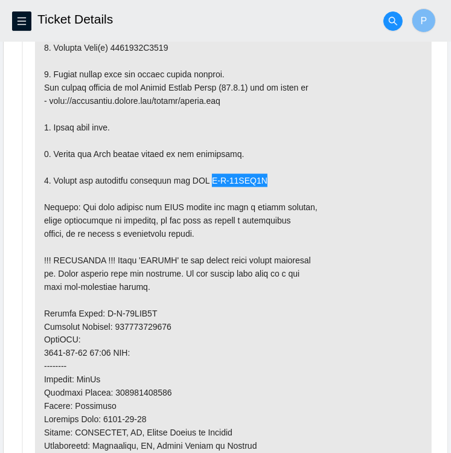
scroll to position [800, 0]
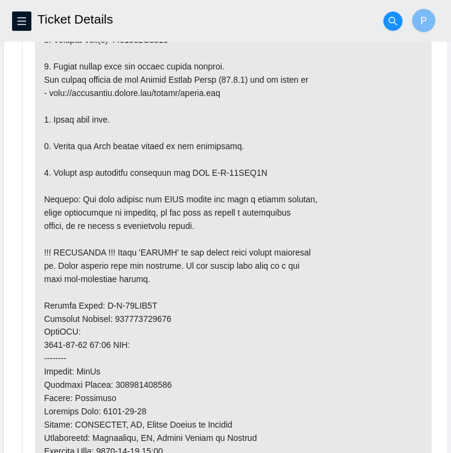
click at [157, 296] on p at bounding box center [233, 265] width 397 height 749
click at [155, 305] on p at bounding box center [233, 265] width 397 height 749
click at [150, 299] on p at bounding box center [233, 265] width 397 height 749
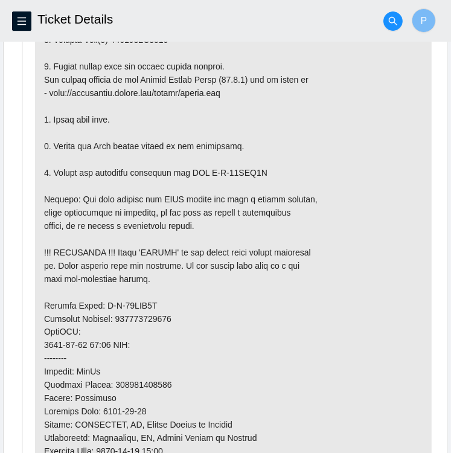
click at [155, 303] on p at bounding box center [233, 265] width 397 height 749
click at [147, 303] on p at bounding box center [233, 265] width 397 height 749
drag, startPoint x: 161, startPoint y: 303, endPoint x: 100, endPoint y: 298, distance: 61.2
click at [100, 298] on p at bounding box center [233, 265] width 397 height 749
copy p "B-W-15LTW6Y"
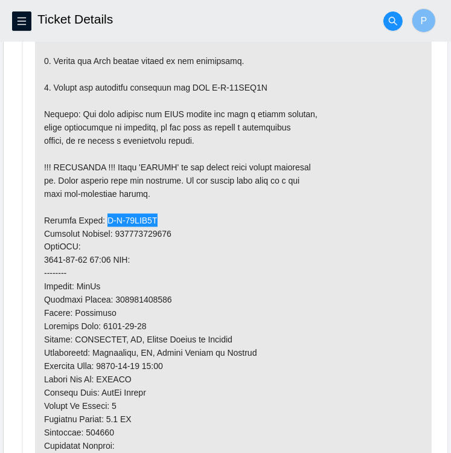
scroll to position [885, 0]
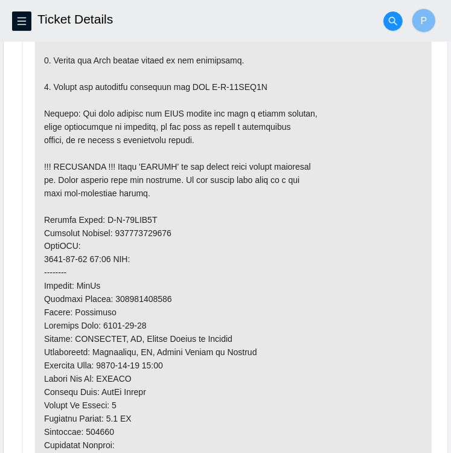
click at [172, 228] on p at bounding box center [233, 179] width 397 height 749
drag, startPoint x: 168, startPoint y: 228, endPoint x: 117, endPoint y: 231, distance: 51.4
click at [117, 231] on p at bounding box center [233, 179] width 397 height 749
copy p "463470050648"
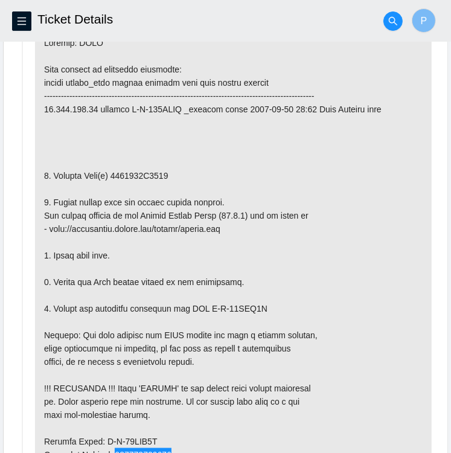
scroll to position [662, 0]
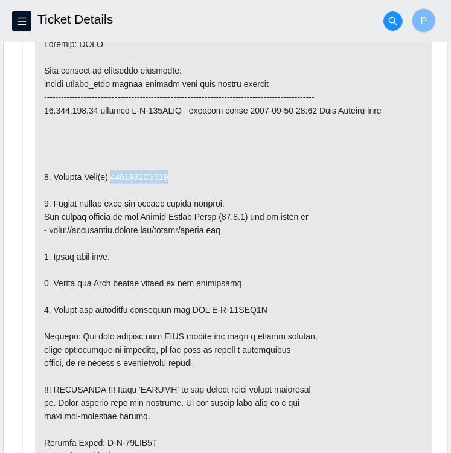
drag, startPoint x: 169, startPoint y: 170, endPoint x: 111, endPoint y: 170, distance: 57.4
click at [111, 170] on p at bounding box center [233, 402] width 397 height 749
copy p "2023287E7882"
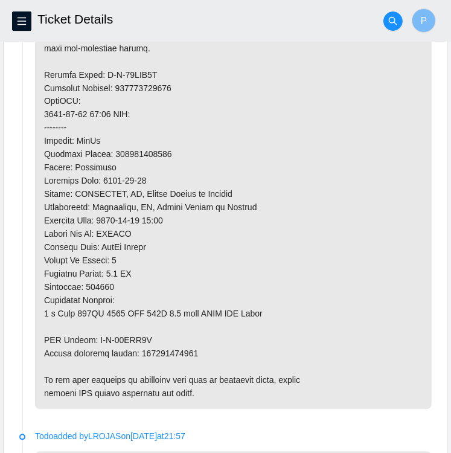
scroll to position [1031, 0]
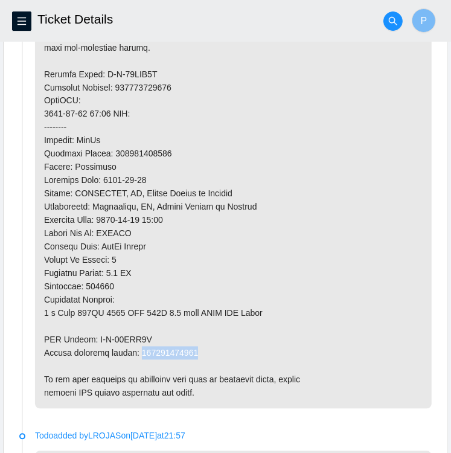
drag, startPoint x: 191, startPoint y: 350, endPoint x: 137, endPoint y: 351, distance: 53.8
click at [137, 351] on p at bounding box center [233, 34] width 397 height 749
copy p "463470050659"
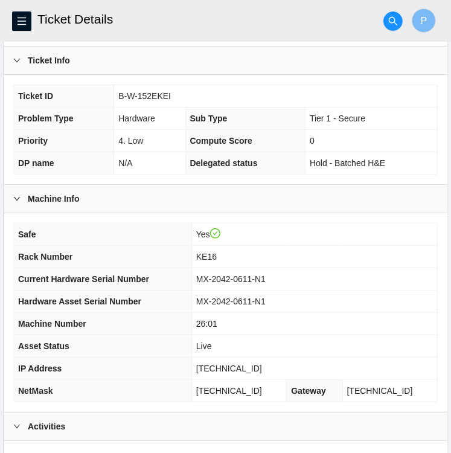
scroll to position [219, 0]
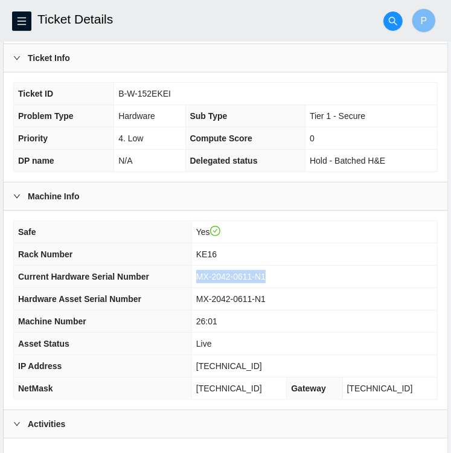
drag, startPoint x: 280, startPoint y: 273, endPoint x: 211, endPoint y: 271, distance: 68.9
click at [211, 272] on span "MX-2042-0611-N1" at bounding box center [231, 277] width 70 height 10
copy span "MX-2042-0611-N1"
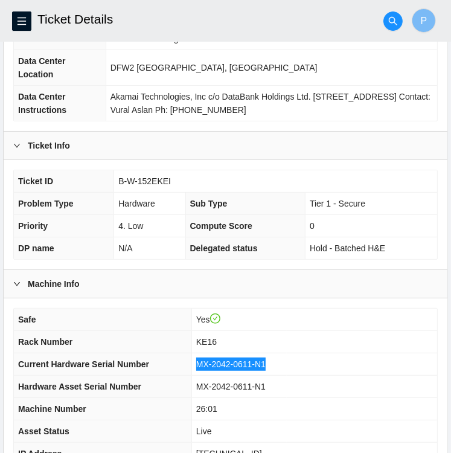
scroll to position [131, 0]
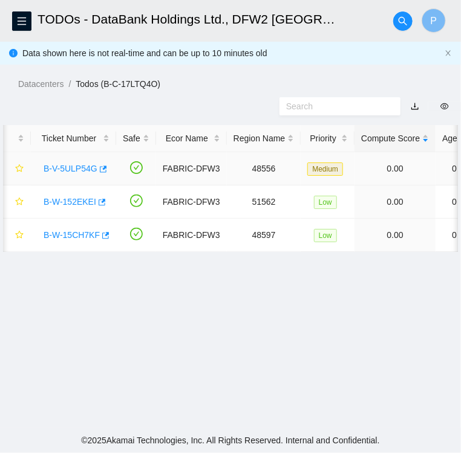
scroll to position [0, 15]
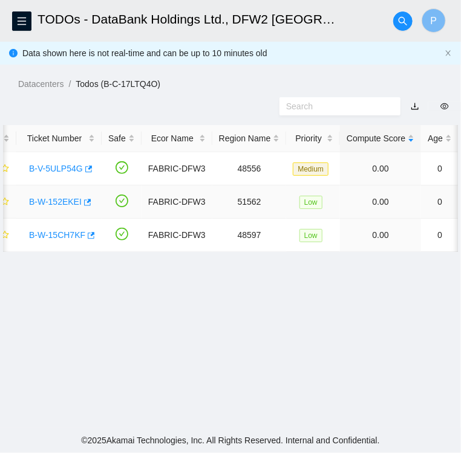
click at [49, 200] on link "B-W-152EKEI" at bounding box center [55, 202] width 53 height 10
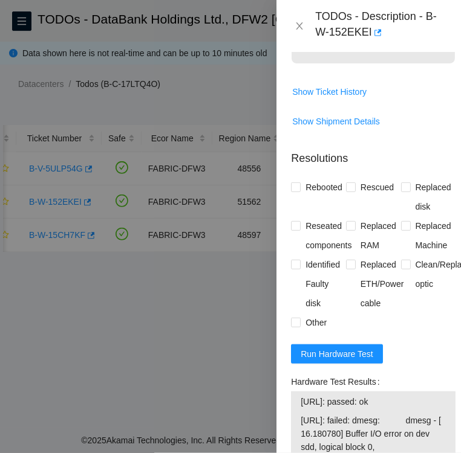
scroll to position [1318, 0]
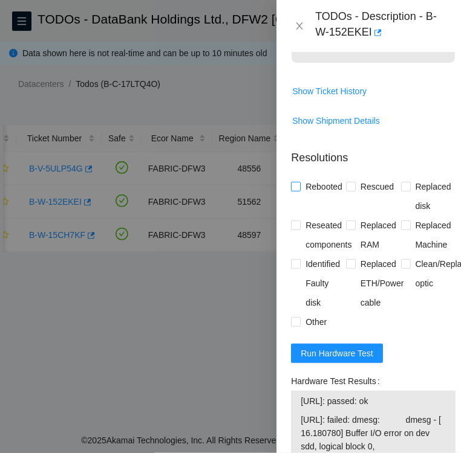
click at [297, 190] on input "Rebooted" at bounding box center [295, 186] width 8 height 8
checkbox input "true"
click at [348, 190] on input "Rescued" at bounding box center [350, 186] width 8 height 8
checkbox input "true"
click at [401, 190] on input "Replaced disk" at bounding box center [405, 186] width 8 height 8
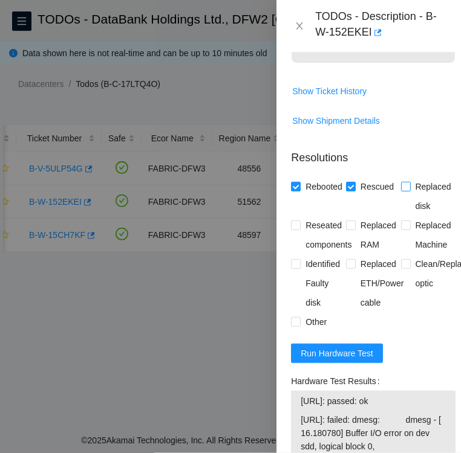
checkbox input "true"
click at [291, 268] on input "Identified Faulty disk" at bounding box center [295, 263] width 8 height 8
checkbox input "true"
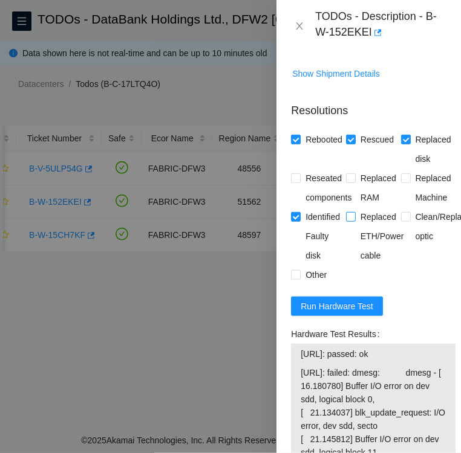
scroll to position [1364, 0]
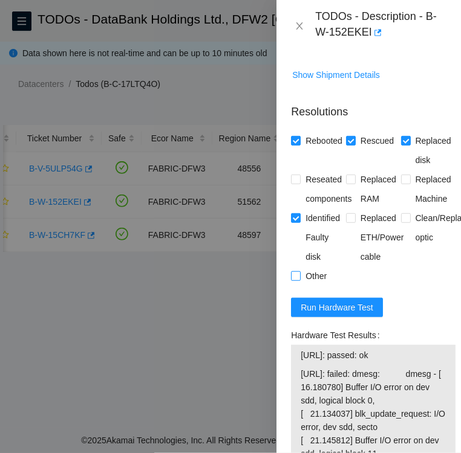
click at [295, 280] on input "Other" at bounding box center [295, 275] width 8 height 8
checkbox input "true"
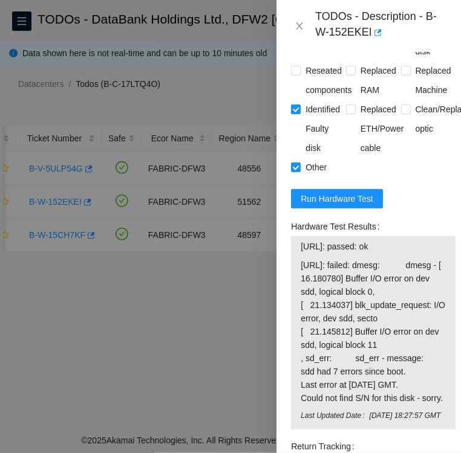
scroll to position [1472, 0]
click at [311, 205] on span "Run Hardware Test" at bounding box center [336, 198] width 73 height 13
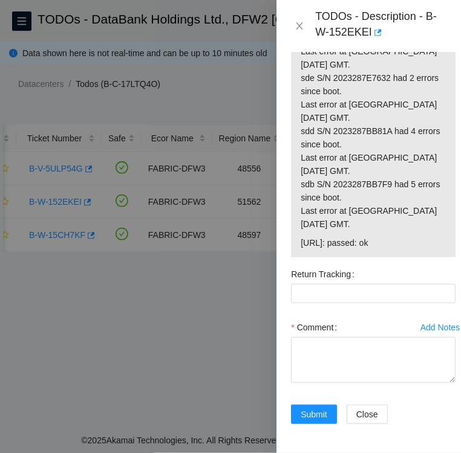
scroll to position [1857, 0]
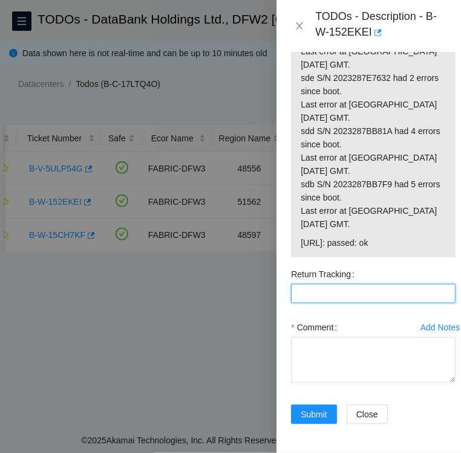
click at [331, 303] on Tracking "Return Tracking" at bounding box center [373, 293] width 164 height 19
paste Tracking "463470050659"
type Tracking "463470050659"
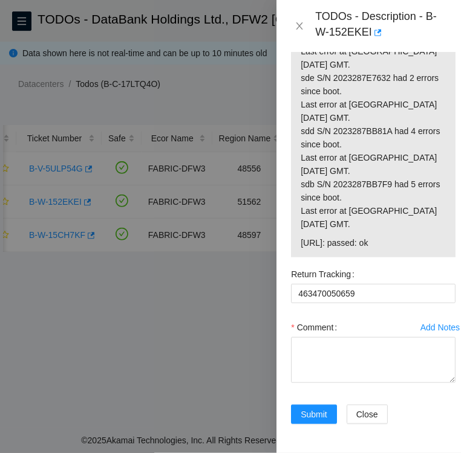
drag, startPoint x: 399, startPoint y: 276, endPoint x: 300, endPoint y: 279, distance: 99.2
click at [300, 250] on span "[URL]: passed: ok" at bounding box center [372, 242] width 145 height 13
copy span "[URL]: passed: ok"
click at [315, 383] on textarea "Comment" at bounding box center [373, 360] width 164 height 46
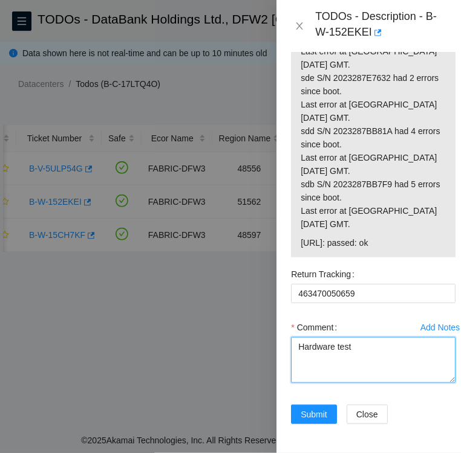
paste textarea "[URL]: passed: ok"
click at [352, 380] on textarea "Hardware test [URL]: passed: ok" at bounding box center [373, 360] width 164 height 46
click at [295, 381] on textarea "Hardware test [URL]: passed: ok" at bounding box center [373, 360] width 164 height 46
click at [379, 383] on textarea "Followed instructions per TODO Replacement disk SN Hardware test [URL]: passed:…" at bounding box center [373, 360] width 164 height 46
paste textarea "2024288C6ABB"
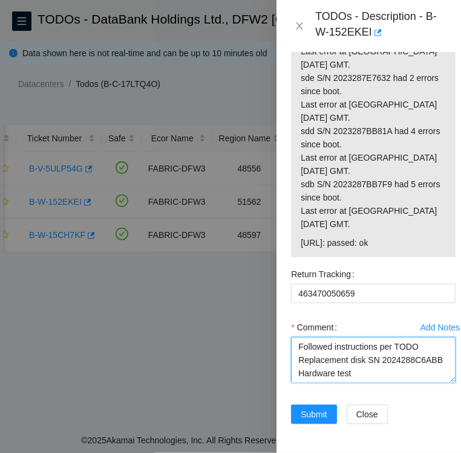
click at [377, 383] on textarea "Followed instructions per TODO Replacement disk SN 2024288C6ABB Hardware test […" at bounding box center [373, 360] width 164 height 46
click at [423, 380] on textarea "Followed instructions per TODO Replacement disk SN: 2024288C6ABB Hardware test …" at bounding box center [373, 360] width 164 height 46
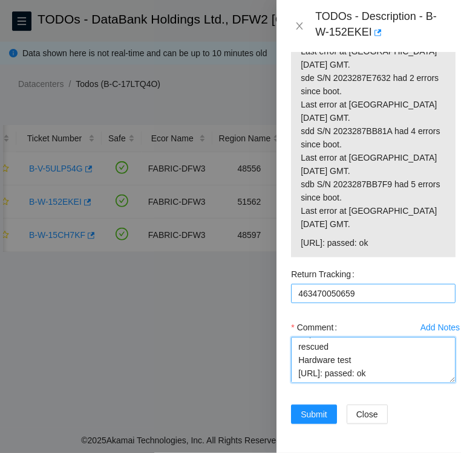
scroll to position [1910, 0]
type textarea "Followed instructions per TODO replaced failed disk with Replacement disk SN: 2…"
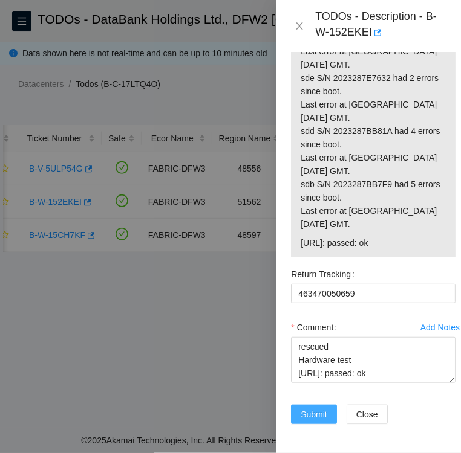
click at [315, 408] on span "Submit" at bounding box center [313, 414] width 27 height 13
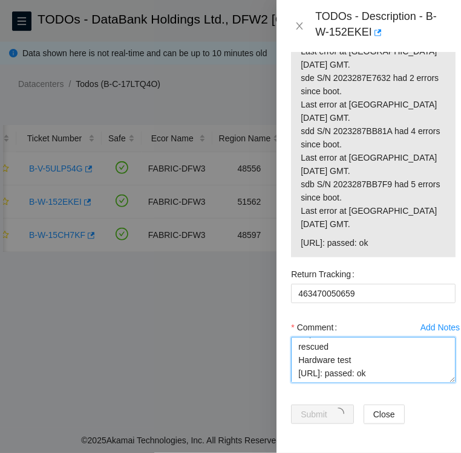
drag, startPoint x: 400, startPoint y: 349, endPoint x: 409, endPoint y: 361, distance: 15.5
click at [409, 361] on textarea "Followed instructions per TODO replaced failed disk with Replacement disk SN: 2…" at bounding box center [373, 360] width 164 height 46
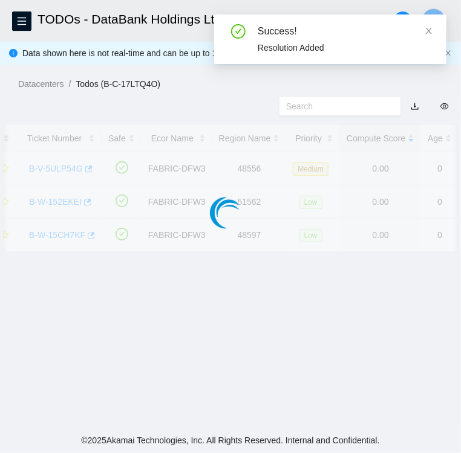
scroll to position [312, 0]
